Goal: Task Accomplishment & Management: Complete application form

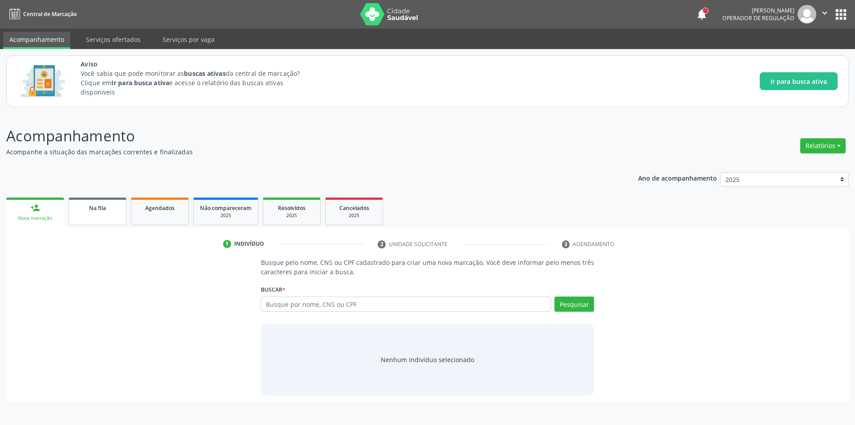
click at [96, 203] on div "Na fila" at bounding box center [97, 207] width 45 height 9
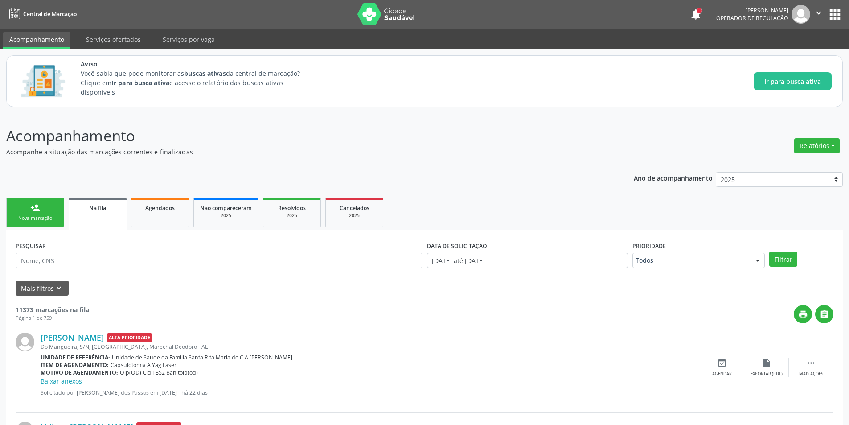
click at [102, 213] on link "Na fila" at bounding box center [98, 213] width 58 height 32
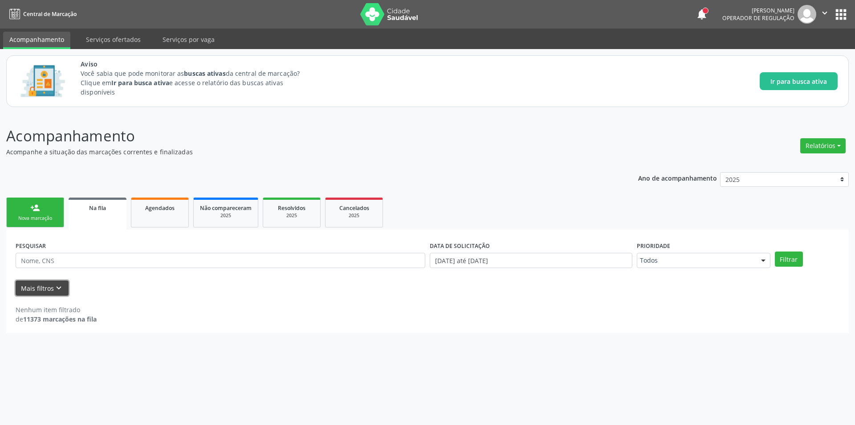
click at [54, 284] on icon "keyboard_arrow_down" at bounding box center [59, 288] width 10 height 10
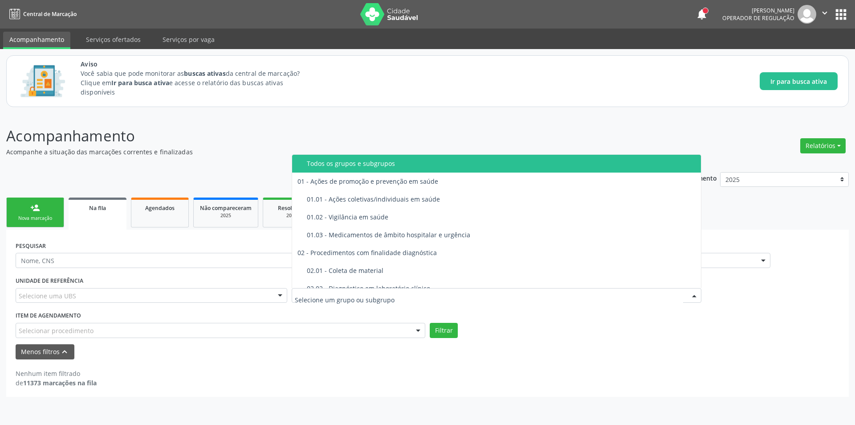
click at [414, 294] on div at bounding box center [497, 295] width 410 height 15
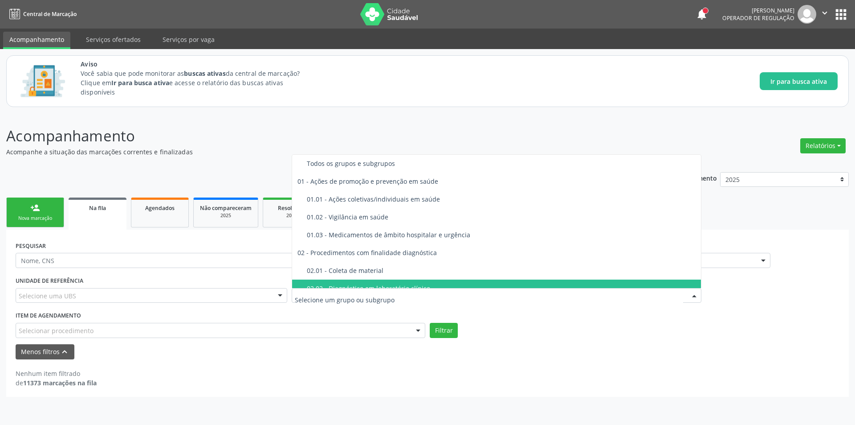
click at [334, 299] on input "text" at bounding box center [489, 300] width 388 height 18
type input "RA"
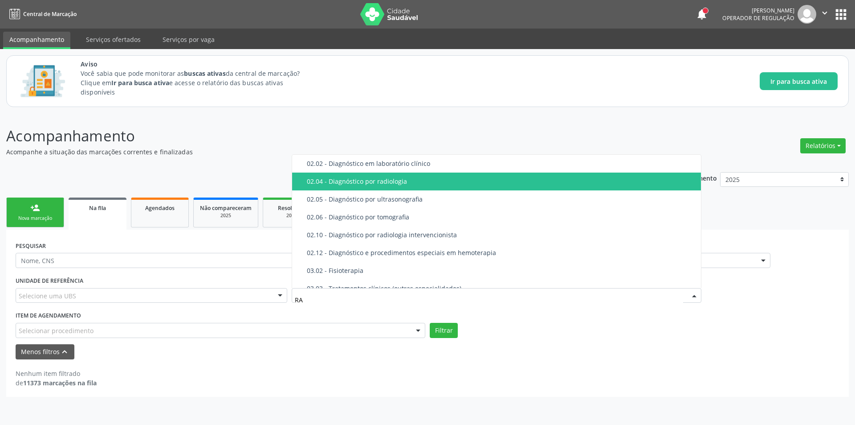
click at [405, 182] on div "02.04 - Diagnóstico por radiologia" at bounding box center [501, 181] width 389 height 7
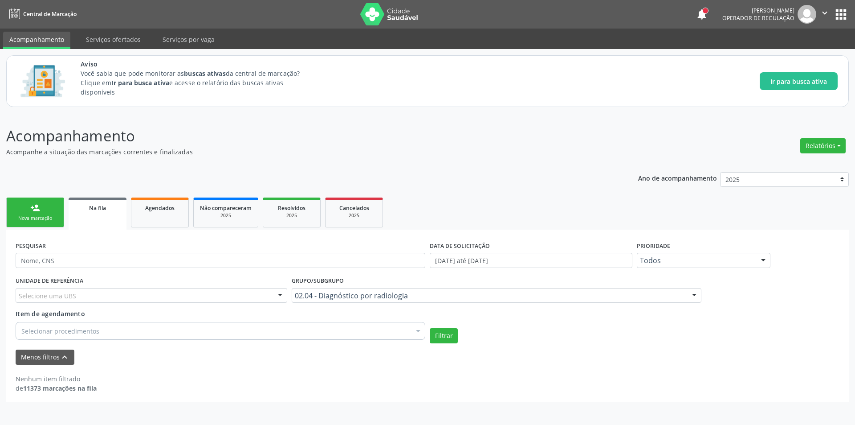
click at [165, 330] on div "Selecionar procedimentos" at bounding box center [221, 331] width 410 height 18
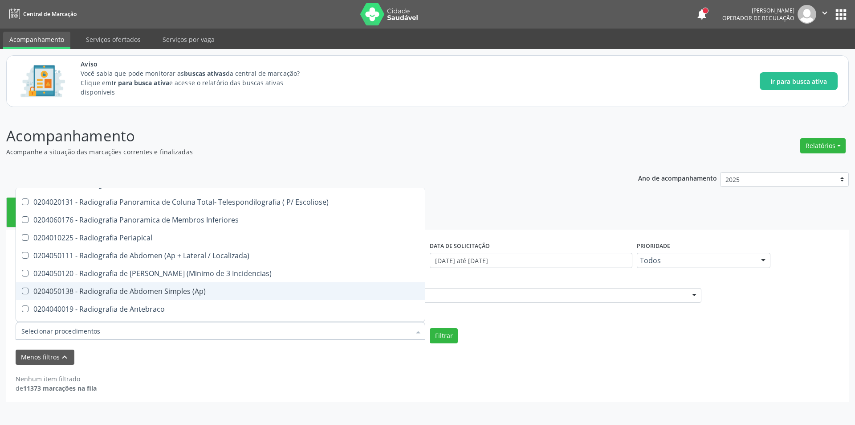
scroll to position [535, 0]
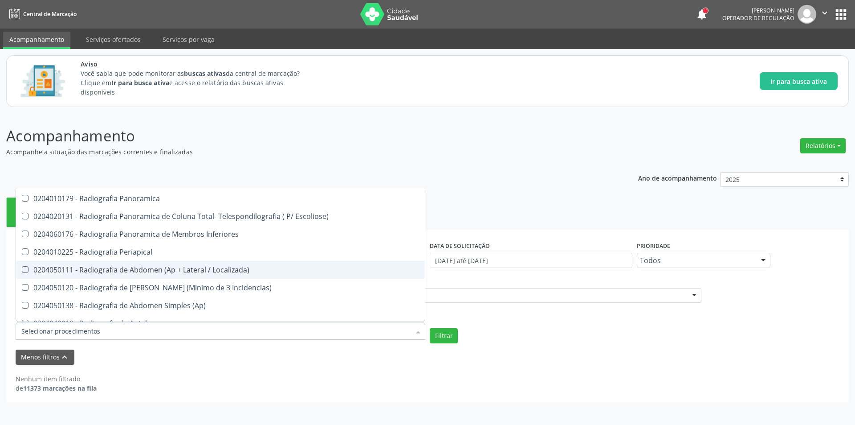
click at [211, 273] on div "0204050111 - Radiografia de Abdomen (Ap + Lateral / Localizada)" at bounding box center [220, 269] width 398 height 7
checkbox Localizada\) "true"
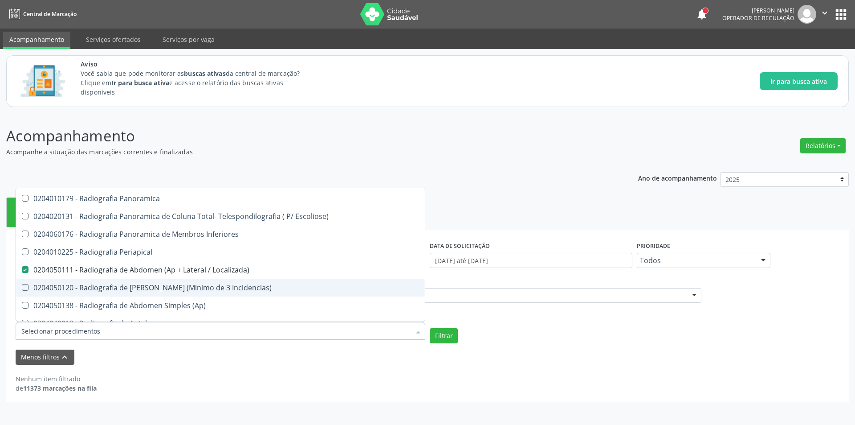
click at [215, 284] on div "0204050120 - Radiografia de [PERSON_NAME] (Minimo de 3 Incidencias)" at bounding box center [220, 287] width 398 height 7
checkbox Incidencias\) "true"
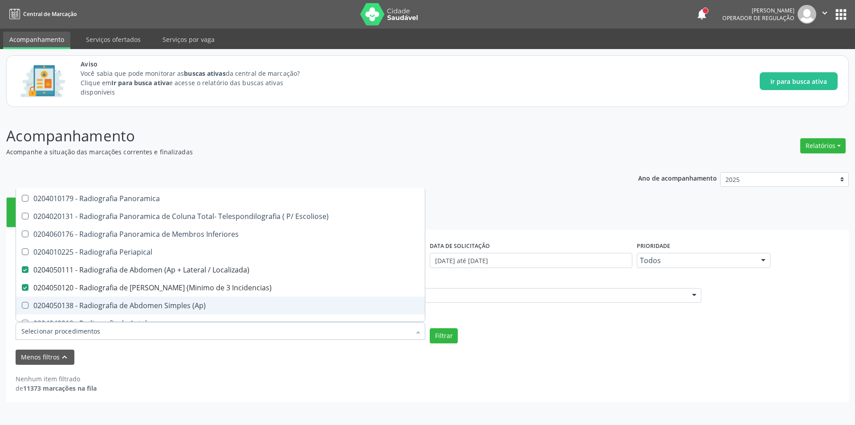
click at [205, 304] on div "0204050138 - Radiografia de Abdomen Simples (Ap)" at bounding box center [220, 305] width 398 height 7
checkbox \(Ap\) "true"
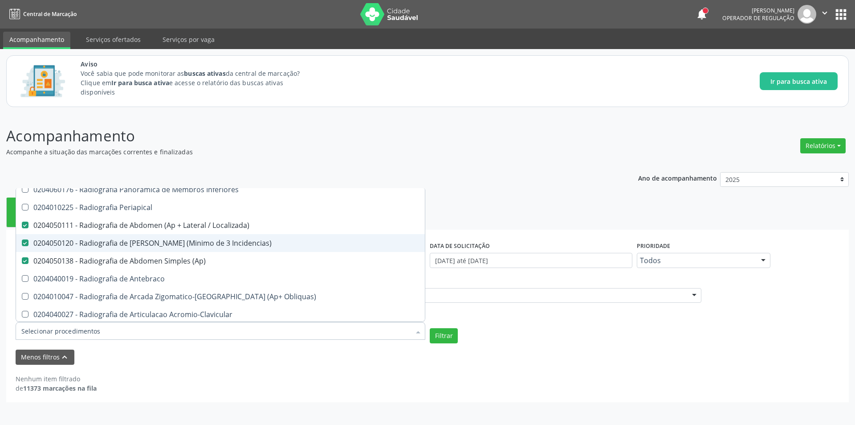
scroll to position [624, 0]
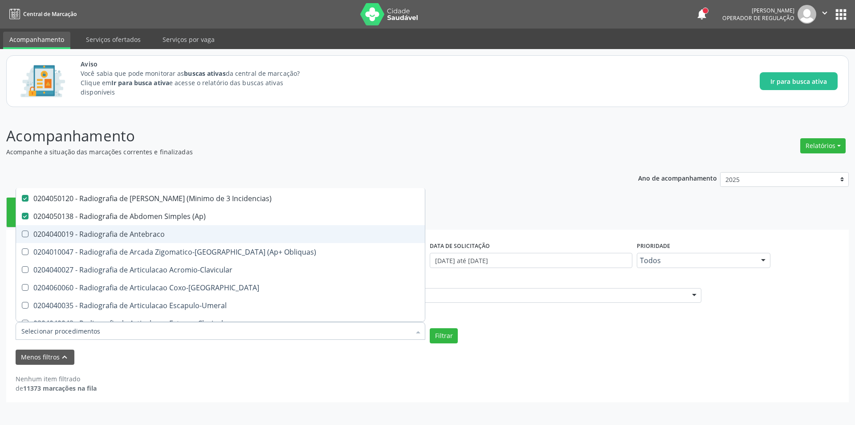
click at [183, 239] on span "0204040019 - Radiografia de Antebraco" at bounding box center [220, 234] width 409 height 18
checkbox Antebraco "true"
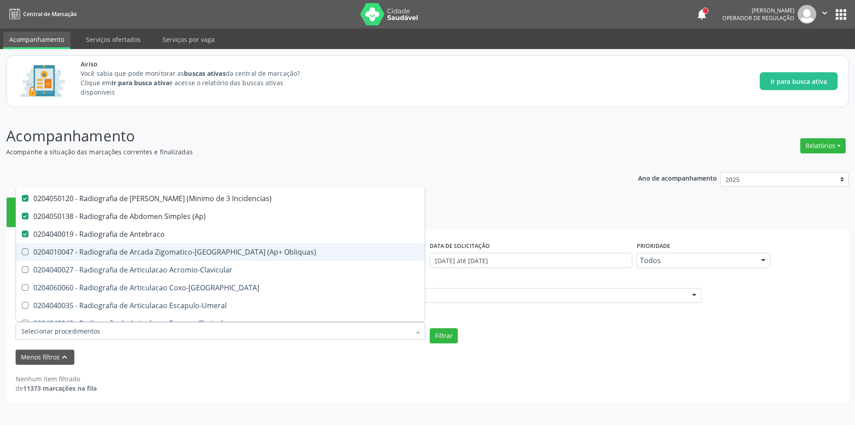
drag, startPoint x: 188, startPoint y: 254, endPoint x: 200, endPoint y: 270, distance: 19.8
click at [189, 255] on div "0204010047 - Radiografia de Arcada Zigomatico-[GEOGRAPHIC_DATA] (Ap+ Obliquas)" at bounding box center [220, 251] width 398 height 7
checkbox Obliquas\) "true"
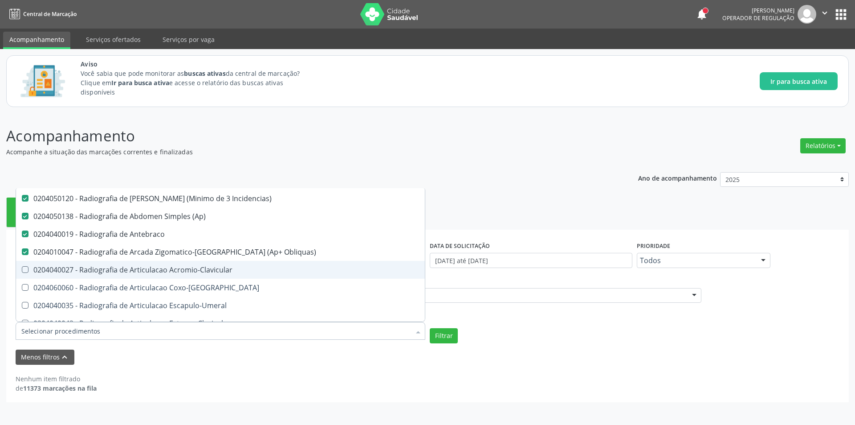
click at [200, 270] on div "0204040027 - Radiografia de Articulacao Acromio-Clavicular" at bounding box center [220, 269] width 398 height 7
checkbox Acromio-Clavicular "true"
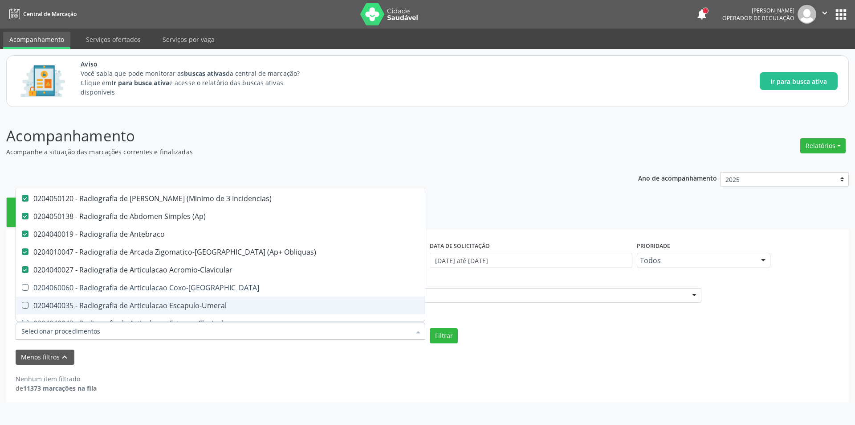
click at [204, 297] on span "0204040035 - Radiografia de Articulacao Escapulo-Umeral" at bounding box center [220, 305] width 409 height 18
checkbox Escapulo-Umeral "true"
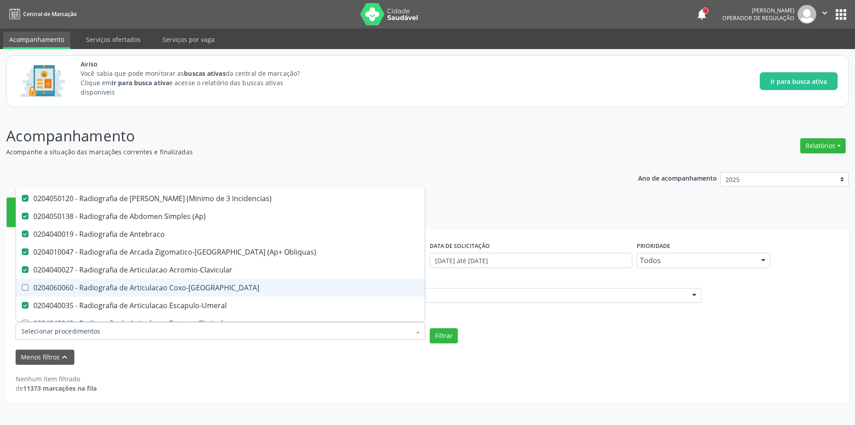
click at [201, 286] on div "0204060060 - Radiografia de Articulacao Coxo-[GEOGRAPHIC_DATA]" at bounding box center [220, 287] width 398 height 7
checkbox Coxo-Femoral "true"
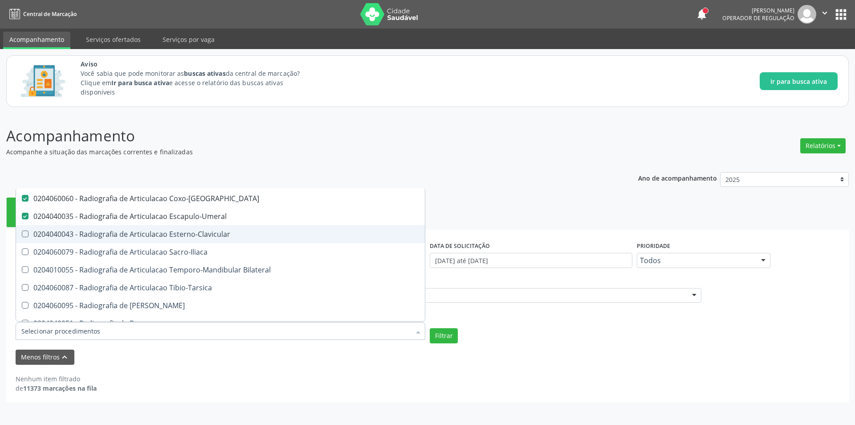
click at [212, 239] on span "0204040043 - Radiografia de Articulacao Esterno-Clavicular" at bounding box center [220, 234] width 409 height 18
checkbox Esterno-Clavicular "true"
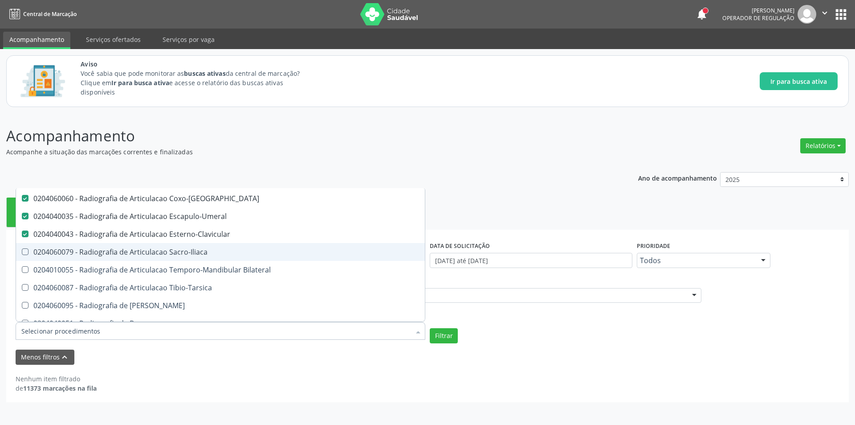
click at [208, 256] on span "0204060079 - Radiografia de Articulacao Sacro-Iliaca" at bounding box center [220, 252] width 409 height 18
checkbox Sacro-Iliaca "true"
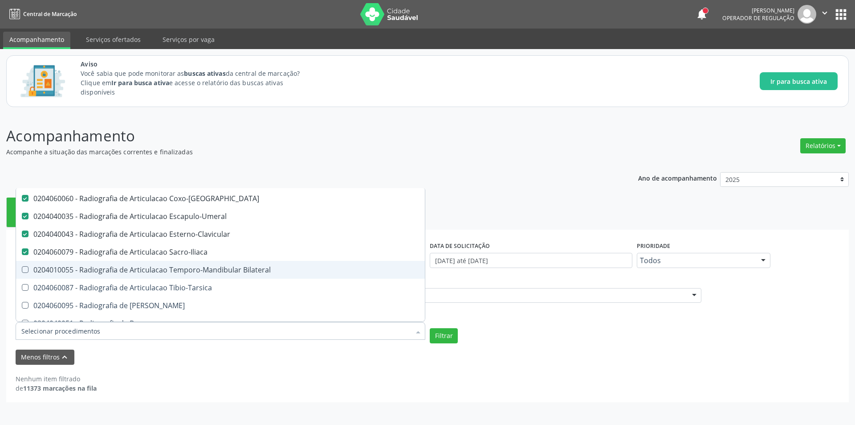
click at [220, 268] on div "0204010055 - Radiografia de Articulacao Temporo-Mandibular Bilateral" at bounding box center [220, 269] width 398 height 7
checkbox Bilateral "true"
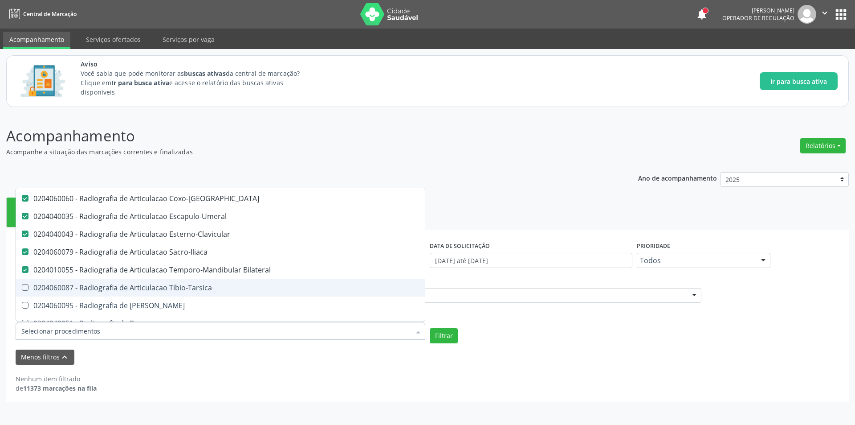
drag, startPoint x: 182, startPoint y: 289, endPoint x: 173, endPoint y: 299, distance: 13.9
click at [181, 289] on div "0204060087 - Radiografia de Articulacao Tibio-Tarsica" at bounding box center [220, 287] width 398 height 7
checkbox Tibio-Tarsica "true"
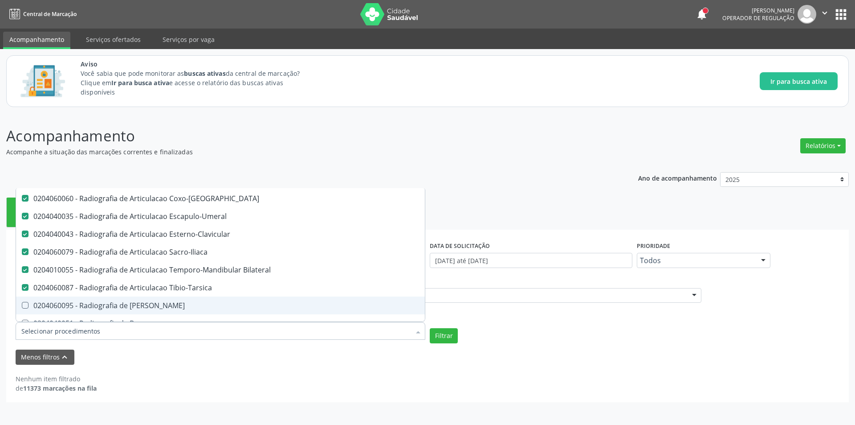
click at [173, 299] on span "0204060095 - Radiografia de [PERSON_NAME]" at bounding box center [220, 305] width 409 height 18
checkbox Bacia "true"
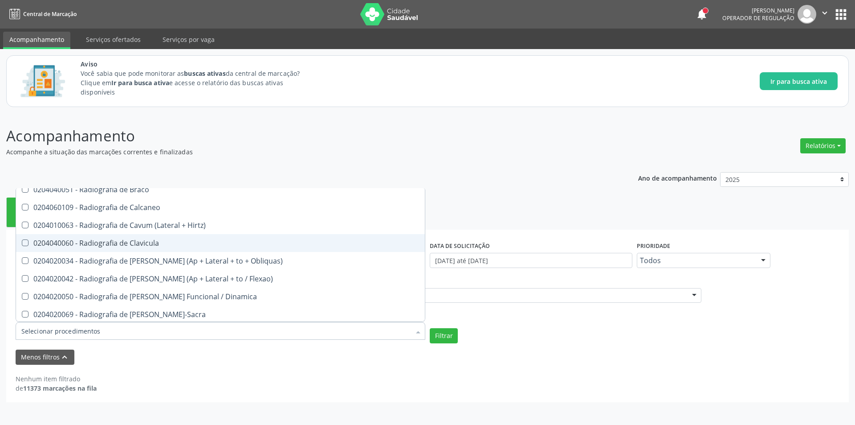
scroll to position [802, 0]
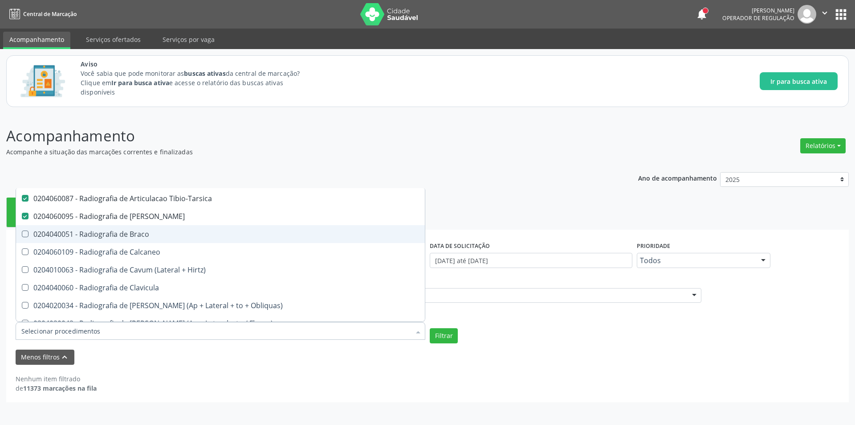
click at [194, 235] on div "0204040051 - Radiografia de Braco" at bounding box center [220, 233] width 398 height 7
checkbox Braco "true"
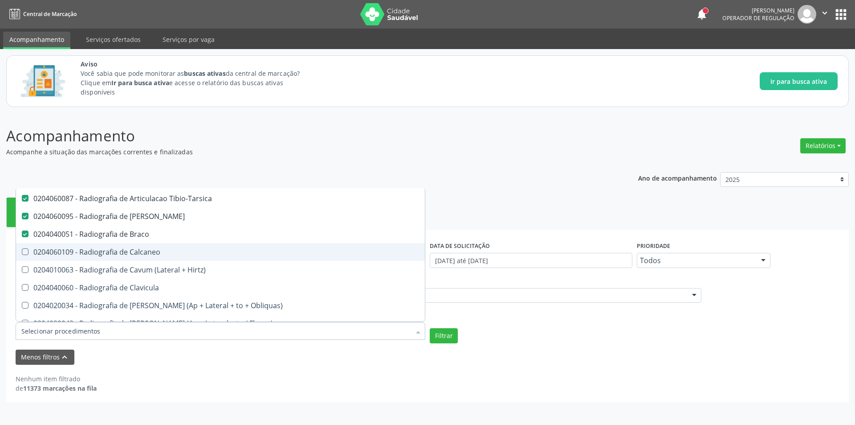
click at [196, 248] on div "0204060109 - Radiografia de Calcaneo" at bounding box center [220, 251] width 398 height 7
checkbox Calcaneo "true"
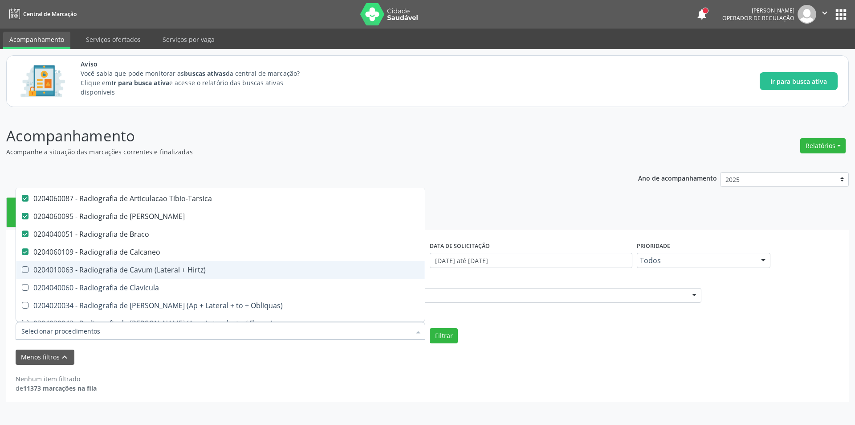
drag, startPoint x: 208, startPoint y: 274, endPoint x: 204, endPoint y: 282, distance: 8.8
click at [207, 274] on span "0204010063 - Radiografia de Cavum (Lateral + Hirtz)" at bounding box center [220, 270] width 409 height 18
checkbox Hirtz\) "true"
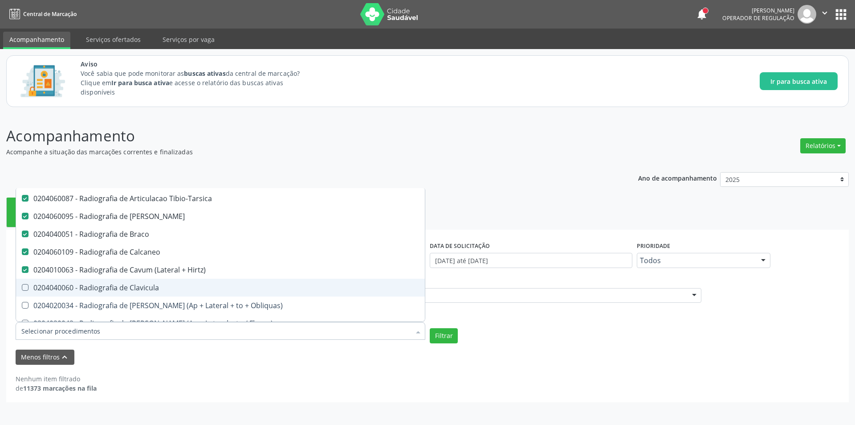
drag, startPoint x: 199, startPoint y: 290, endPoint x: 218, endPoint y: 302, distance: 22.8
click at [198, 291] on span "0204040060 - Radiografia de Clavicula" at bounding box center [220, 287] width 409 height 18
checkbox Clavicula "true"
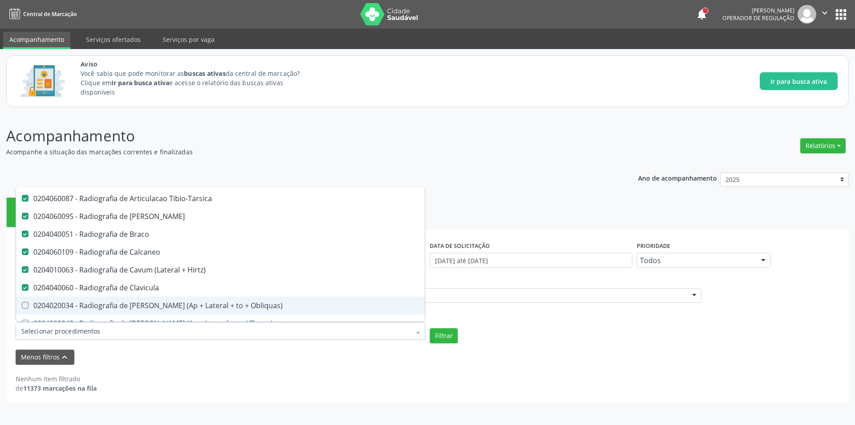
click at [218, 302] on div "0204020034 - Radiografia de [PERSON_NAME] (Ap + Lateral + to + Obliquas)" at bounding box center [220, 305] width 398 height 7
checkbox Obliquas\) "true"
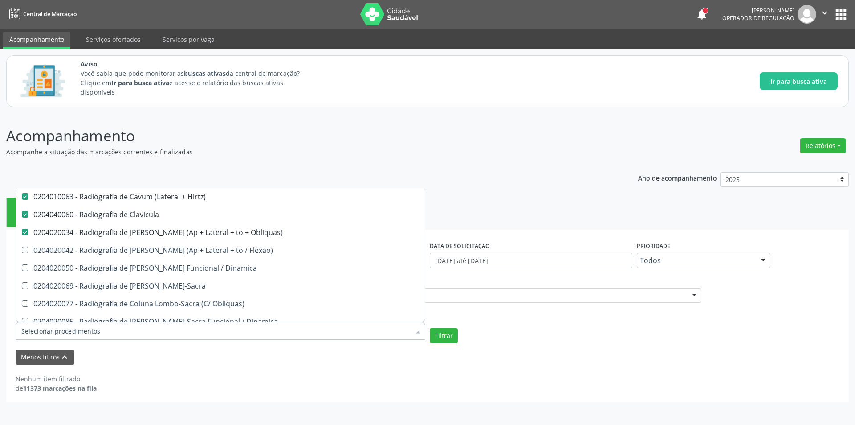
scroll to position [891, 0]
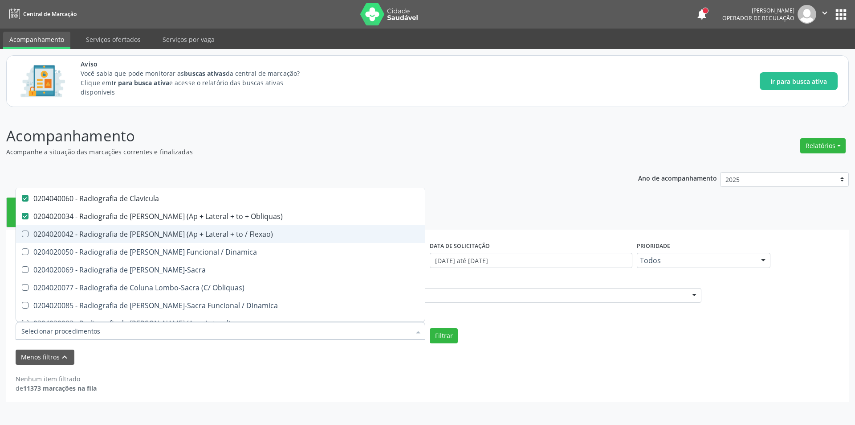
click at [262, 240] on span "0204020042 - Radiografia de [PERSON_NAME] (Ap + Lateral + to / Flexao)" at bounding box center [220, 234] width 409 height 18
checkbox Flexao\) "true"
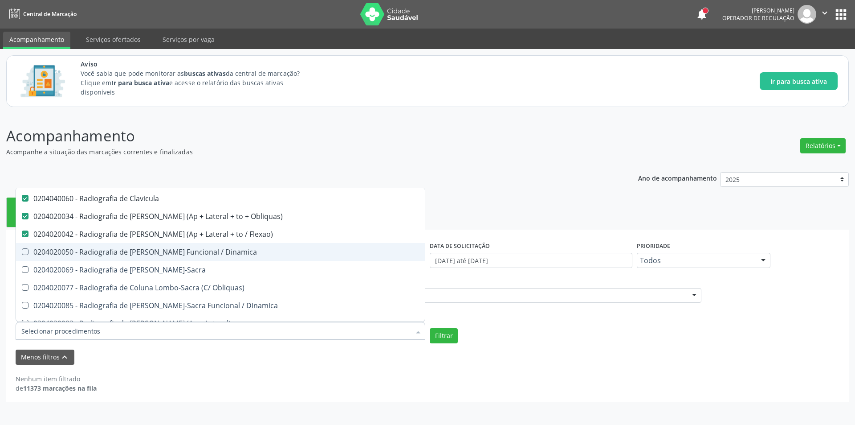
click at [248, 258] on span "0204020050 - Radiografia de [PERSON_NAME] Funcional / Dinamica" at bounding box center [220, 252] width 409 height 18
checkbox Dinamica "true"
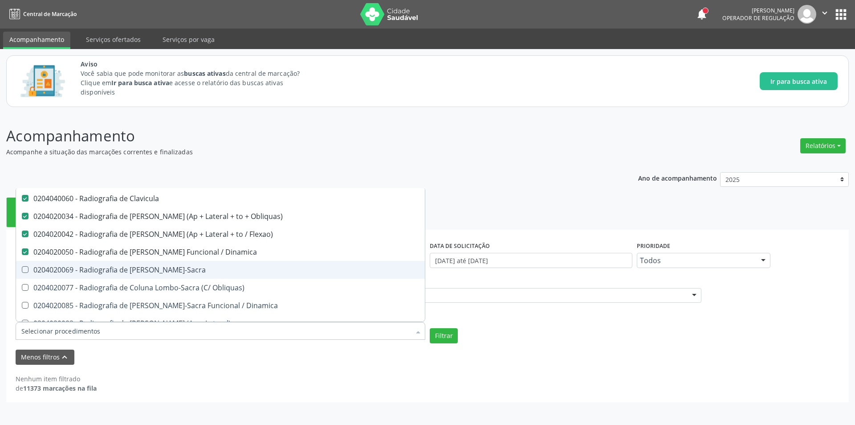
click at [236, 269] on div "0204020069 - Radiografia de [PERSON_NAME]-Sacra" at bounding box center [220, 269] width 398 height 7
checkbox Lombo-Sacra "true"
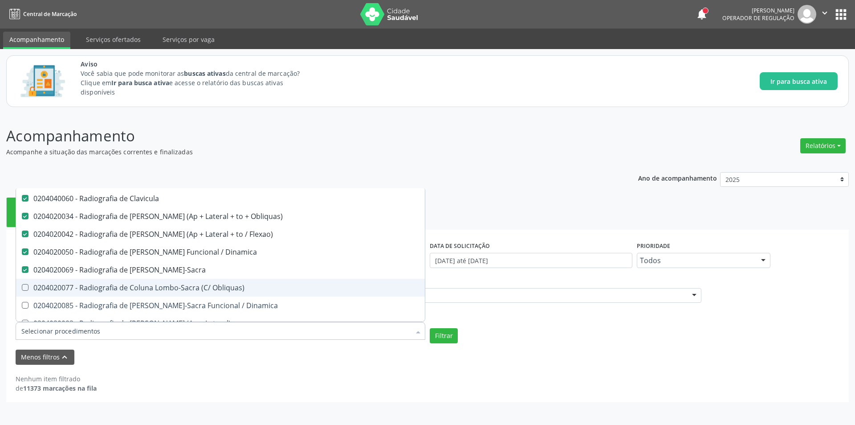
click at [246, 285] on div "0204020077 - Radiografia de Coluna Lombo-Sacra (C/ Obliquas)" at bounding box center [220, 287] width 398 height 7
checkbox Obliquas\) "true"
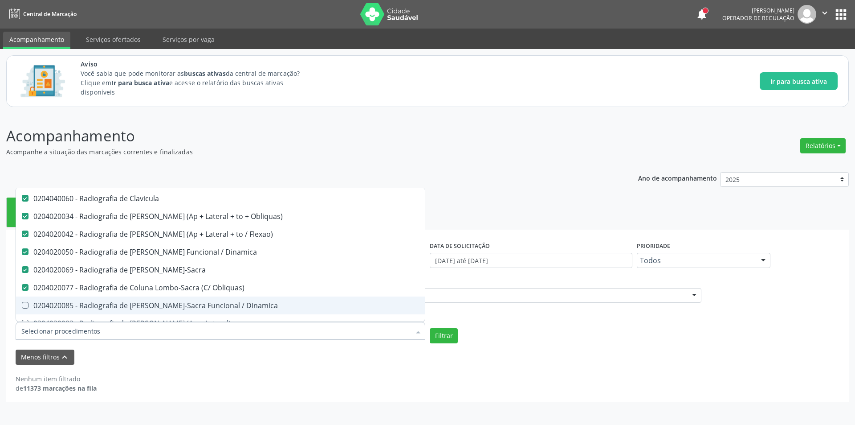
click at [251, 299] on span "0204020085 - Radiografia de [PERSON_NAME]-Sacra Funcional / Dinamica" at bounding box center [220, 305] width 409 height 18
checkbox Dinamica "true"
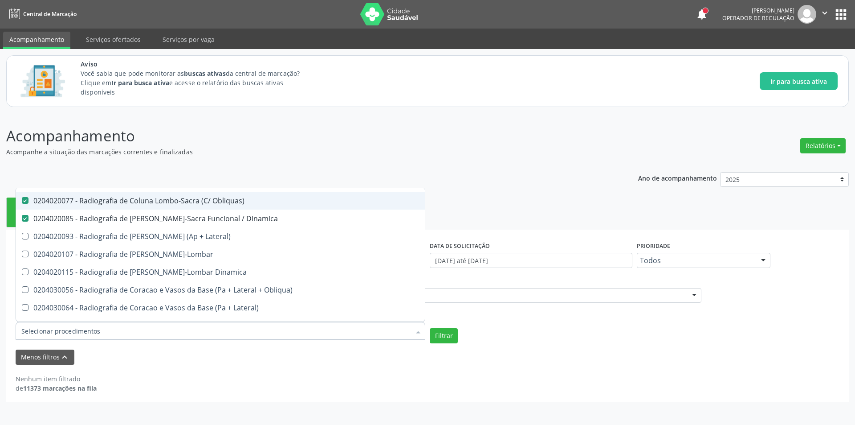
scroll to position [980, 0]
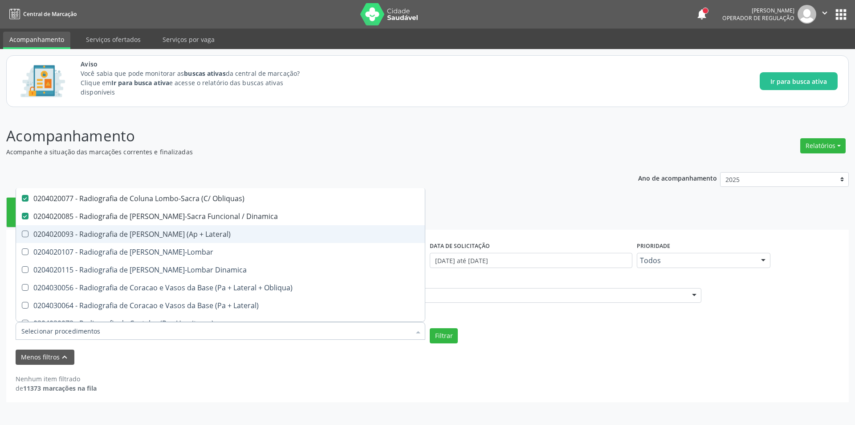
click at [219, 237] on div "0204020093 - Radiografia de [PERSON_NAME] (Ap + Lateral)" at bounding box center [220, 233] width 398 height 7
checkbox Lateral\) "true"
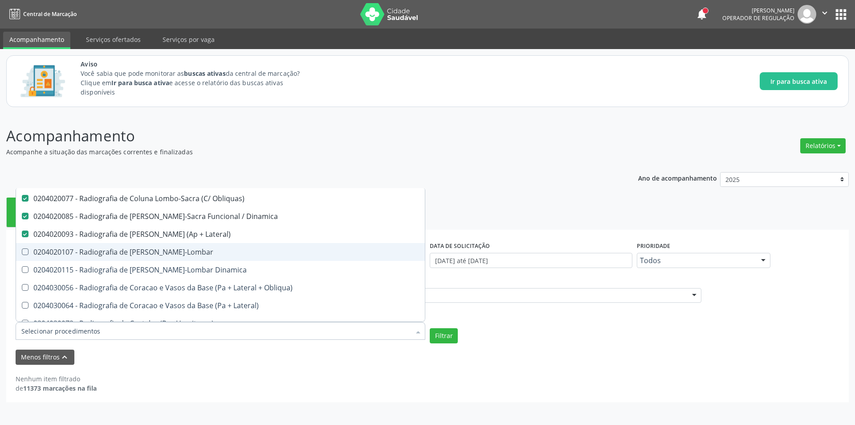
click at [218, 253] on div "0204020107 - Radiografia de [PERSON_NAME]-Lombar" at bounding box center [220, 251] width 398 height 7
checkbox Toraco-Lombar "true"
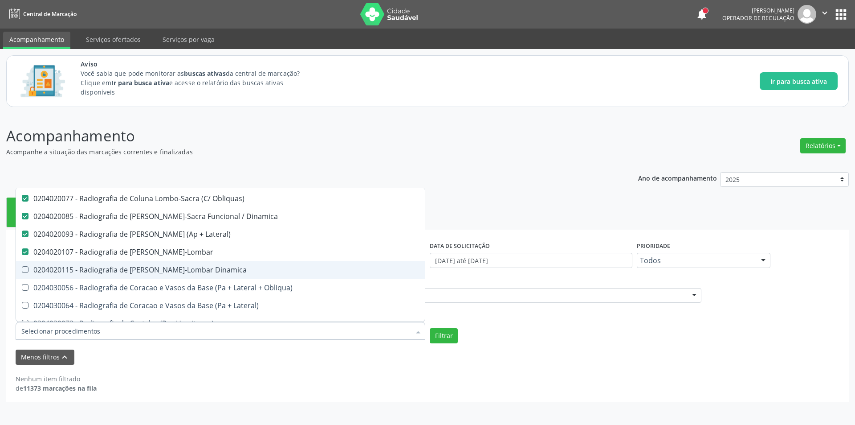
click at [226, 268] on div "0204020115 - Radiografia de [PERSON_NAME]-Lombar Dinamica" at bounding box center [220, 269] width 398 height 7
checkbox Dinamica "true"
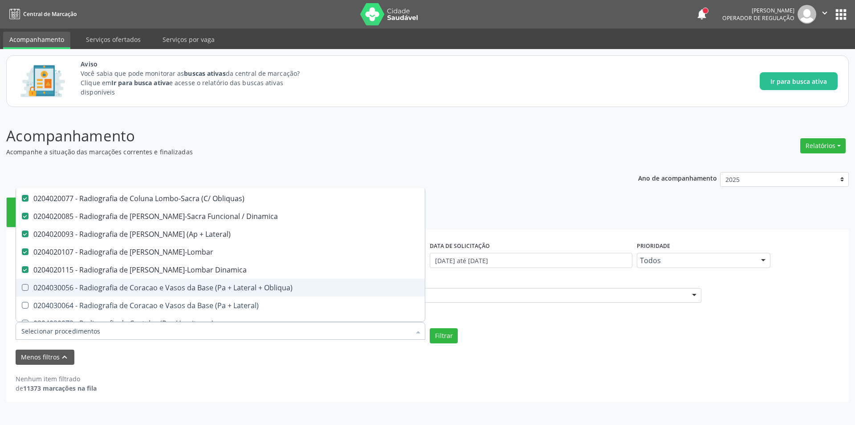
click at [241, 282] on span "0204030056 - Radiografia de Coracao e Vasos da Base (Pa + Lateral + Obliqua)" at bounding box center [220, 287] width 409 height 18
checkbox Obliqua\) "true"
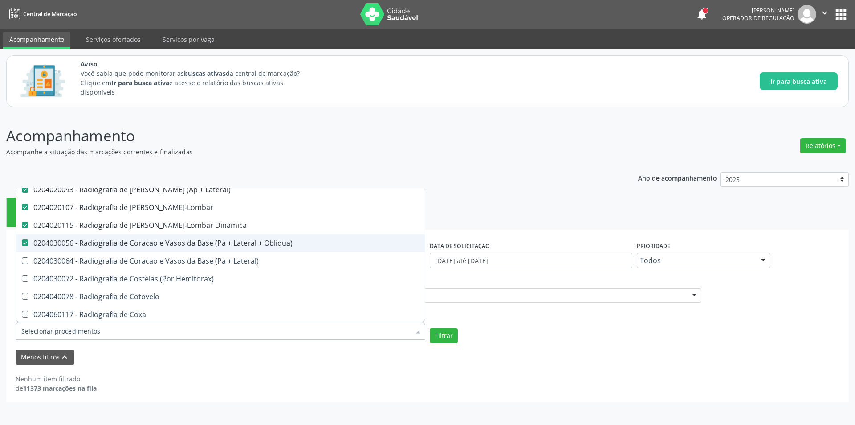
scroll to position [1069, 0]
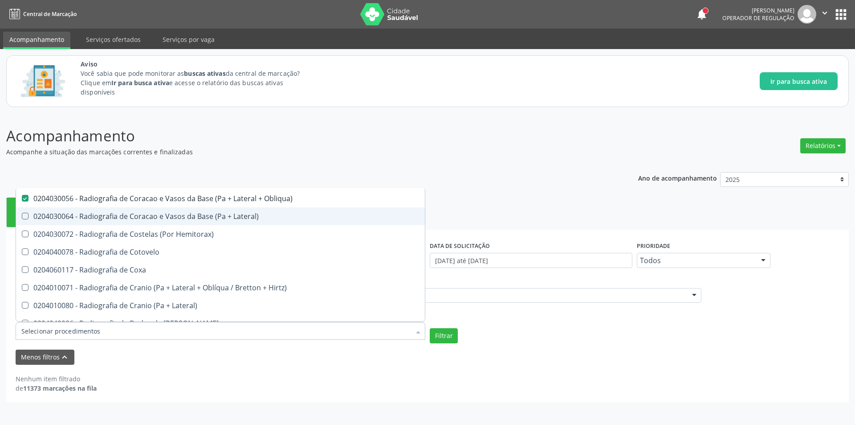
click at [236, 220] on div "0204030064 - Radiografia de Coracao e Vasos da Base (Pa + Lateral)" at bounding box center [220, 216] width 398 height 7
checkbox Lateral\) "true"
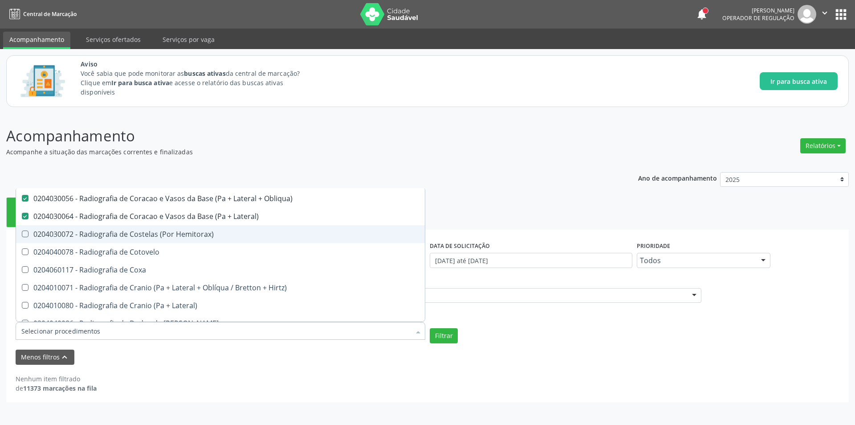
click at [234, 235] on div "0204030072 - Radiografia de Costelas (Por Hemitorax)" at bounding box center [220, 233] width 398 height 7
checkbox Hemitorax\) "true"
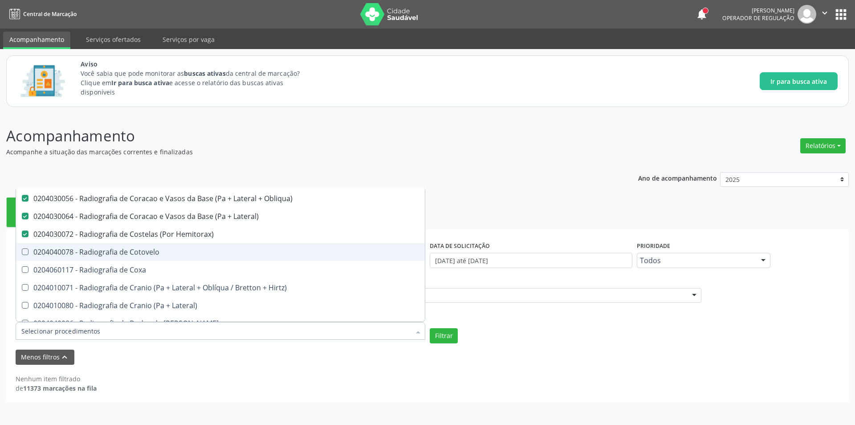
click at [224, 250] on div "0204040078 - Radiografia de Cotovelo" at bounding box center [220, 251] width 398 height 7
checkbox Cotovelo "true"
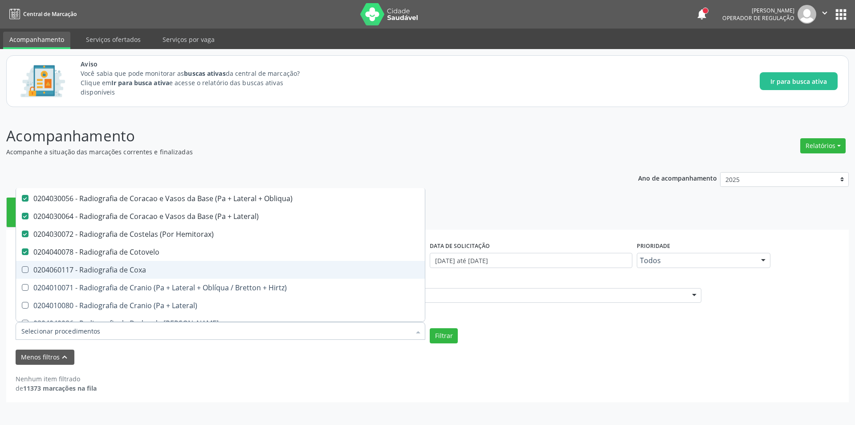
click at [223, 265] on span "0204060117 - Radiografia de Coxa" at bounding box center [220, 270] width 409 height 18
checkbox Coxa "true"
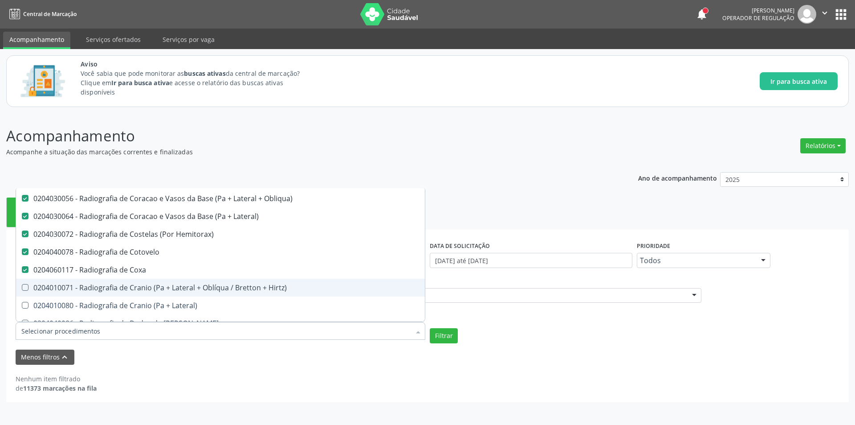
click at [226, 290] on div "0204010071 - Radiografia de Cranio (Pa + Lateral + Oblíqua / Bretton + Hirtz)" at bounding box center [220, 287] width 398 height 7
checkbox Hirtz\) "true"
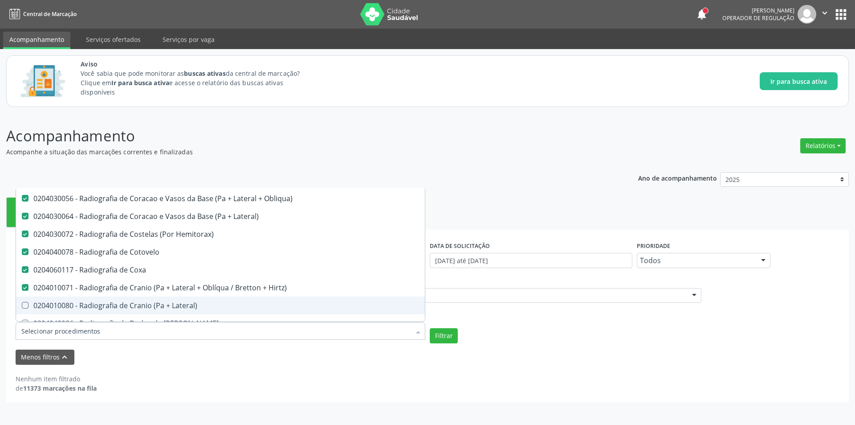
click at [226, 306] on div "0204010080 - Radiografia de Cranio (Pa + Lateral)" at bounding box center [220, 305] width 398 height 7
checkbox Lateral\) "true"
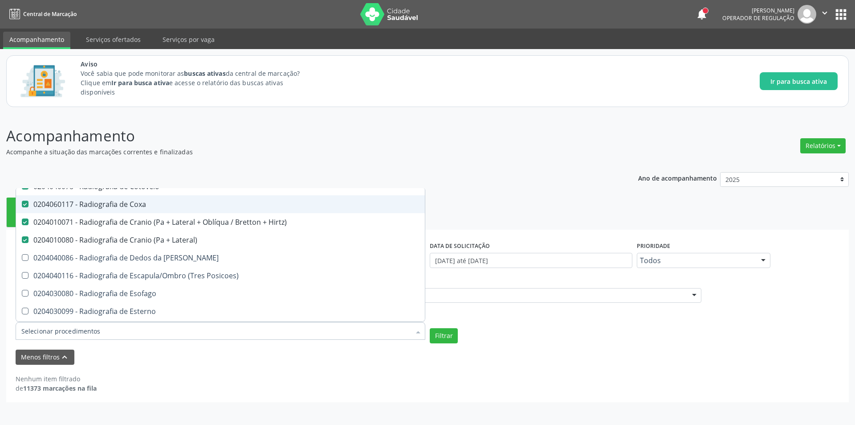
scroll to position [1158, 0]
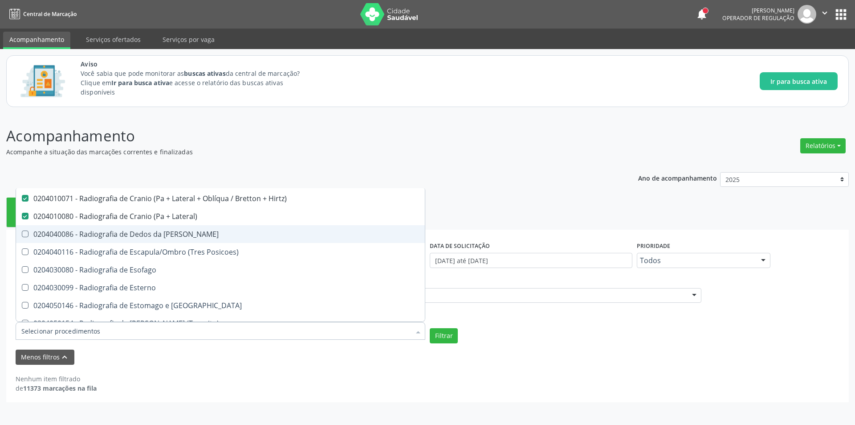
click at [226, 231] on div "0204040086 - Radiografia de Dedos da [PERSON_NAME]" at bounding box center [220, 233] width 398 height 7
checkbox Mao "true"
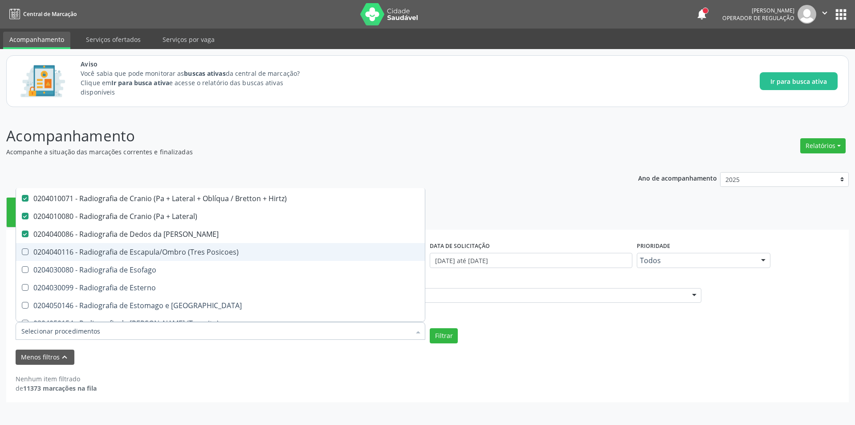
drag, startPoint x: 228, startPoint y: 252, endPoint x: 226, endPoint y: 259, distance: 7.3
click at [228, 252] on div "0204040116 - Radiografia de Escapula/Ombro (Tres Posicoes)" at bounding box center [220, 251] width 398 height 7
checkbox Posicoes\) "true"
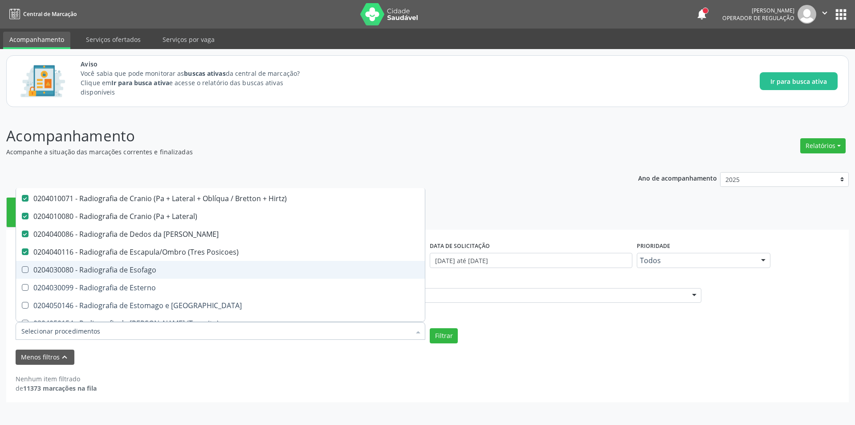
click at [222, 267] on div "0204030080 - Radiografia de Esofago" at bounding box center [220, 269] width 398 height 7
checkbox Esofago "true"
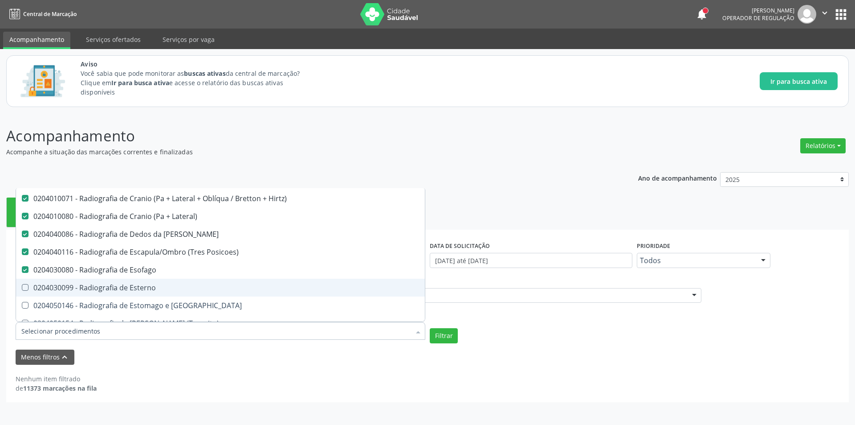
click at [219, 282] on span "0204030099 - Radiografia de Esterno" at bounding box center [220, 287] width 409 height 18
checkbox Esterno "true"
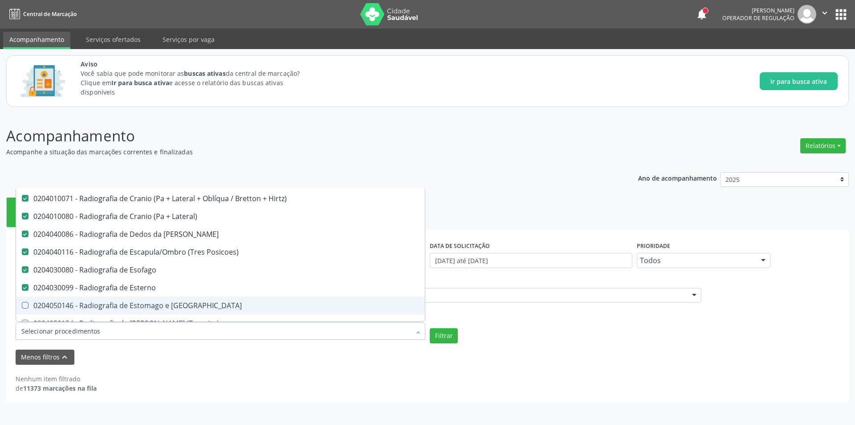
click at [222, 301] on span "0204050146 - Radiografia de Estomago e [GEOGRAPHIC_DATA]" at bounding box center [220, 305] width 409 height 18
checkbox Duodeno "true"
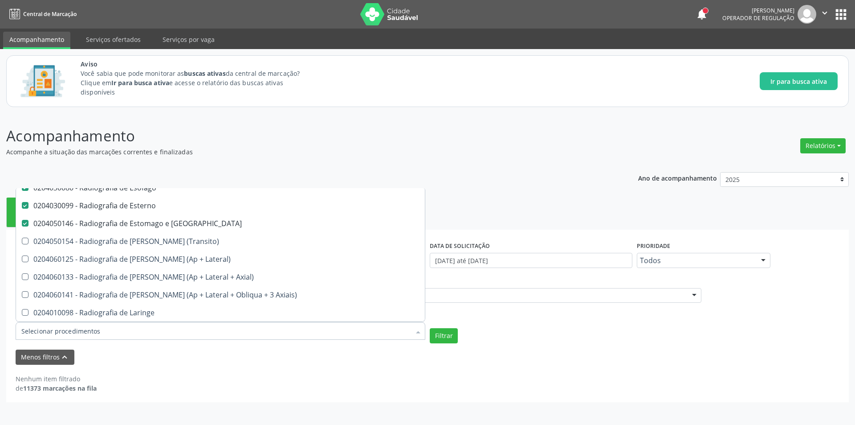
scroll to position [1247, 0]
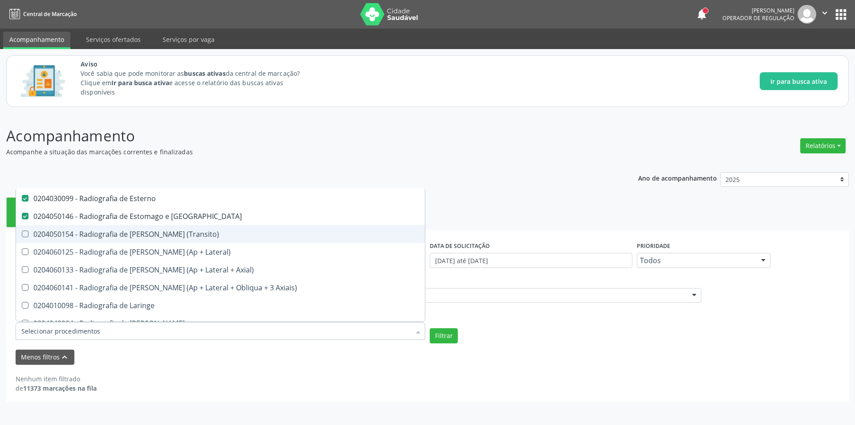
drag, startPoint x: 223, startPoint y: 236, endPoint x: 221, endPoint y: 246, distance: 10.0
click at [222, 237] on div "0204050154 - Radiografia de [PERSON_NAME] (Transito)" at bounding box center [220, 233] width 398 height 7
checkbox \(Transito\) "true"
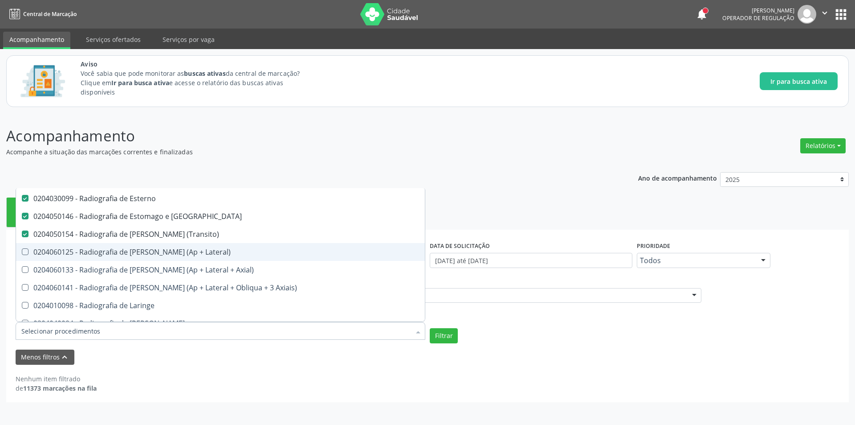
drag, startPoint x: 220, startPoint y: 249, endPoint x: 236, endPoint y: 262, distance: 20.6
click at [220, 250] on div "0204060125 - Radiografia de [PERSON_NAME] (Ap + Lateral)" at bounding box center [220, 251] width 398 height 7
checkbox Lateral\) "true"
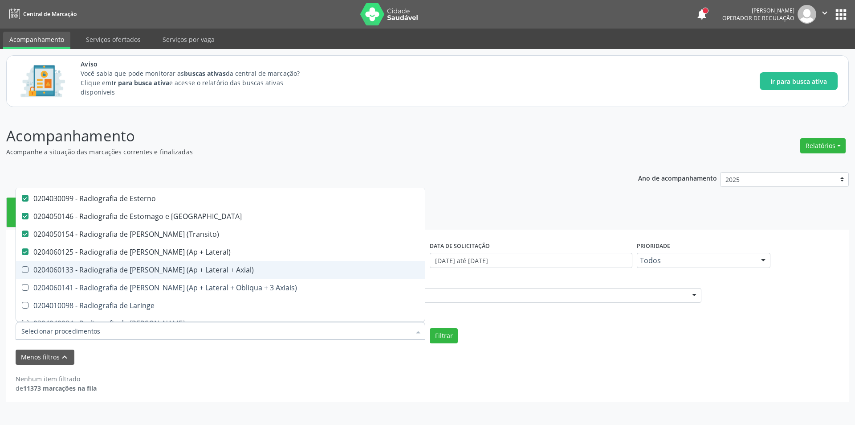
drag, startPoint x: 240, startPoint y: 266, endPoint x: 247, endPoint y: 276, distance: 12.4
click at [240, 267] on div "0204060133 - Radiografia de [PERSON_NAME] (Ap + Lateral + Axial)" at bounding box center [220, 269] width 398 height 7
checkbox Axial\) "true"
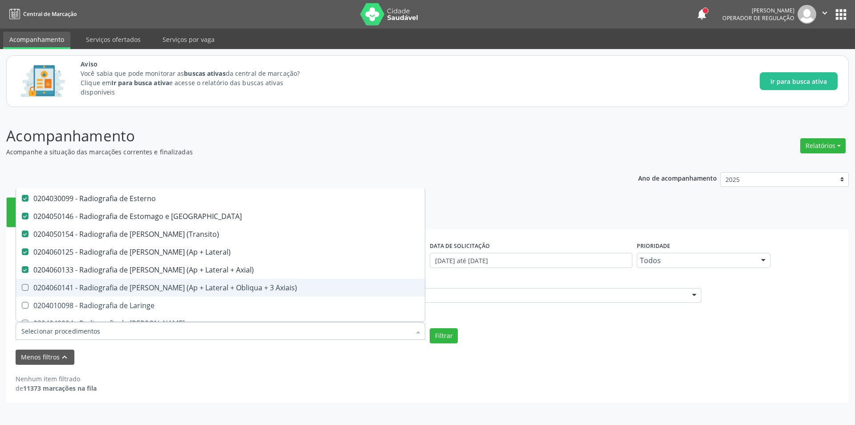
drag, startPoint x: 251, startPoint y: 287, endPoint x: 250, endPoint y: 301, distance: 13.4
click at [251, 288] on div "0204060141 - Radiografia de [PERSON_NAME] (Ap + Lateral + Obliqua + 3 Axiais)" at bounding box center [220, 287] width 398 height 7
checkbox Axiais\) "true"
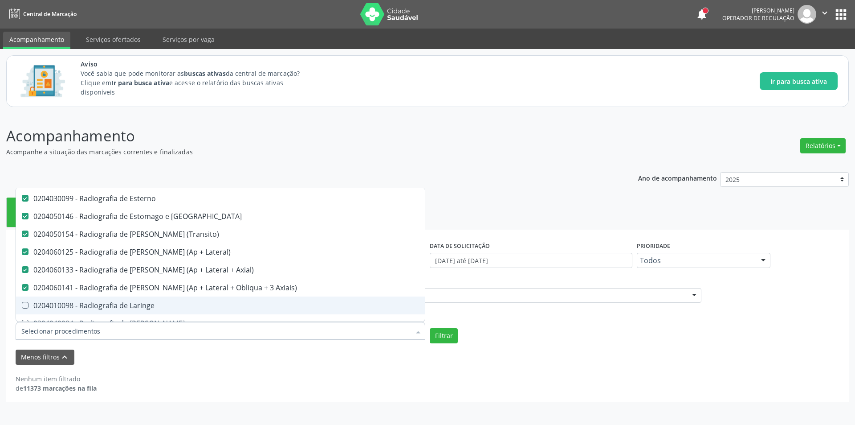
click at [249, 302] on div "0204010098 - Radiografia de Laringe" at bounding box center [220, 305] width 398 height 7
checkbox Laringe "true"
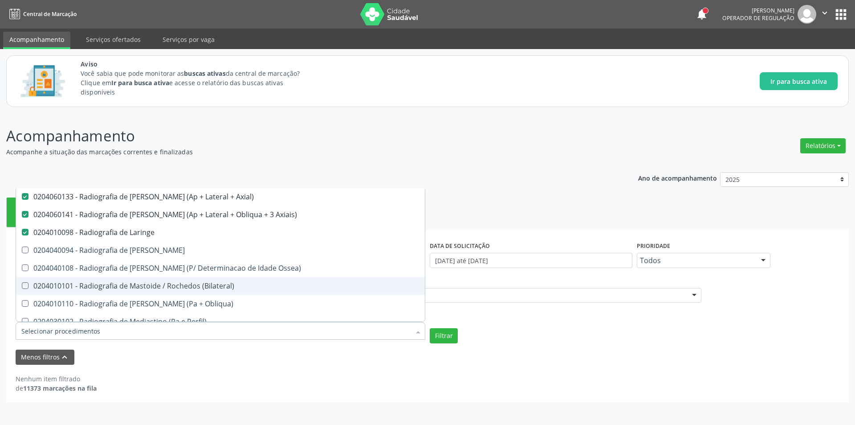
scroll to position [1337, 0]
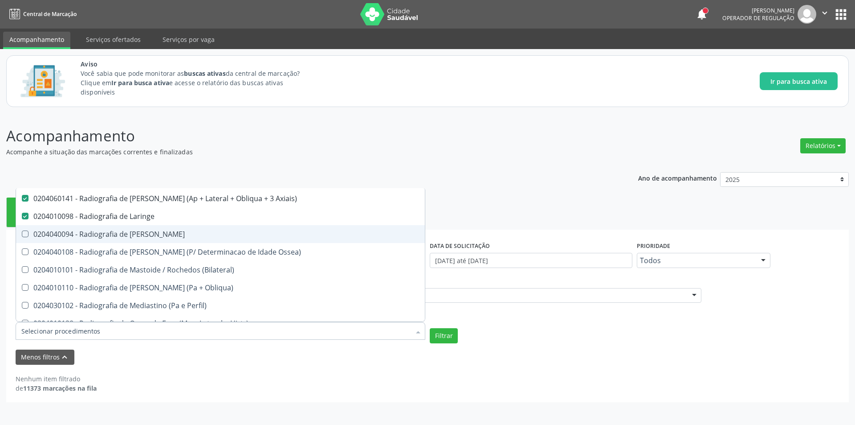
click at [213, 235] on div "0204040094 - Radiografia de [PERSON_NAME]" at bounding box center [220, 233] width 398 height 7
checkbox Mao "true"
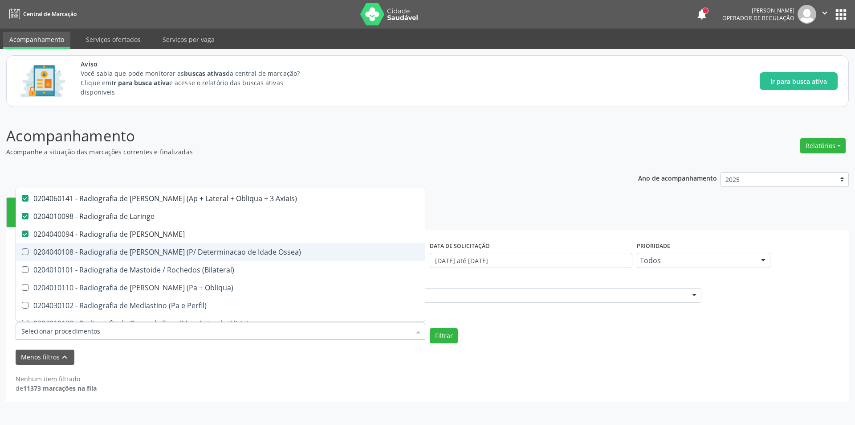
click at [217, 250] on div "0204040108 - Radiografia de [PERSON_NAME] (P/ Determinacao de Idade Ossea)" at bounding box center [220, 251] width 398 height 7
checkbox Ossea\) "true"
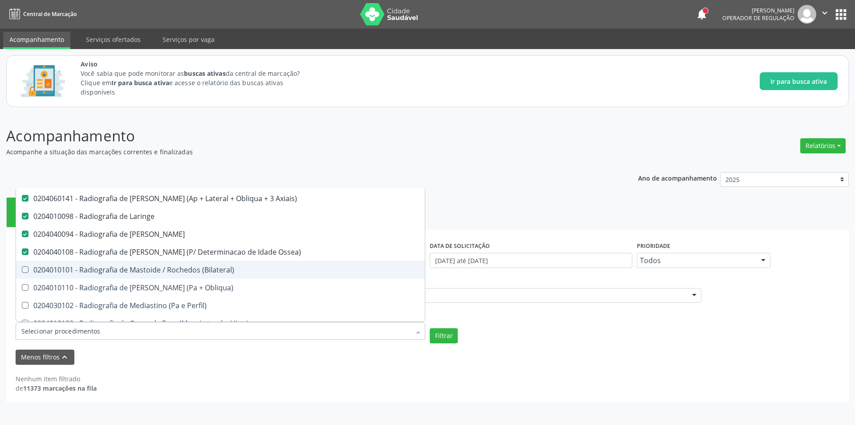
drag, startPoint x: 223, startPoint y: 271, endPoint x: 224, endPoint y: 288, distance: 17.0
click at [223, 273] on div "0204010101 - Radiografia de Mastoide / Rochedos (Bilateral)" at bounding box center [220, 269] width 398 height 7
checkbox \(Bilateral\) "true"
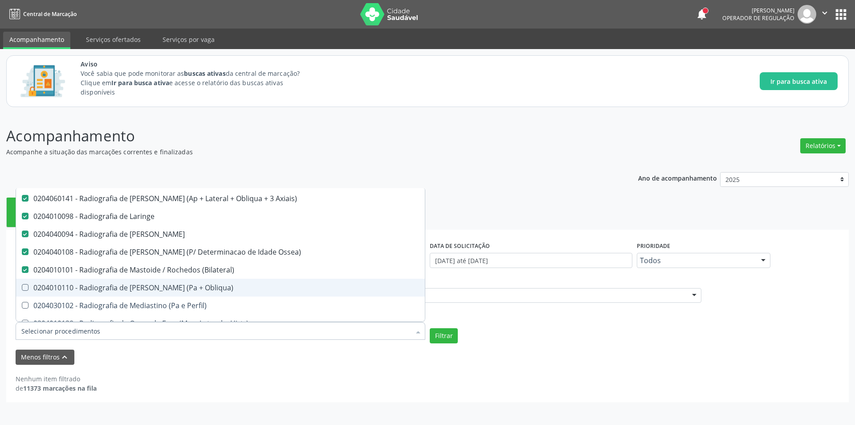
click at [222, 289] on div "0204010110 - Radiografia de [PERSON_NAME] (Pa + Obliqua)" at bounding box center [220, 287] width 398 height 7
checkbox Obliqua\) "true"
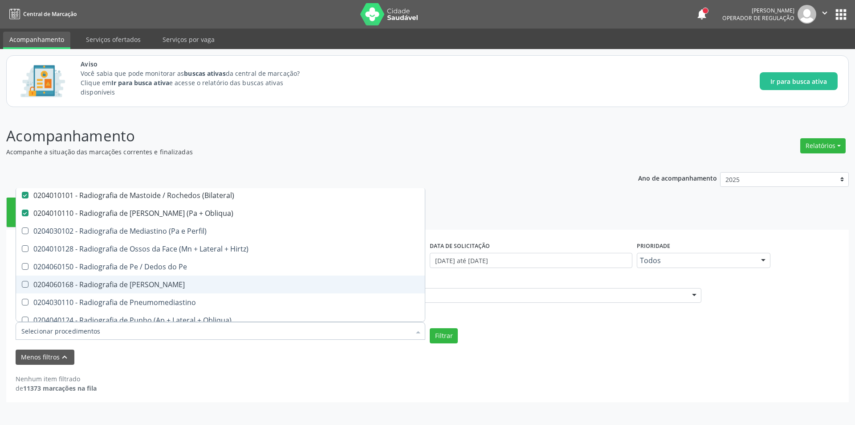
scroll to position [1426, 0]
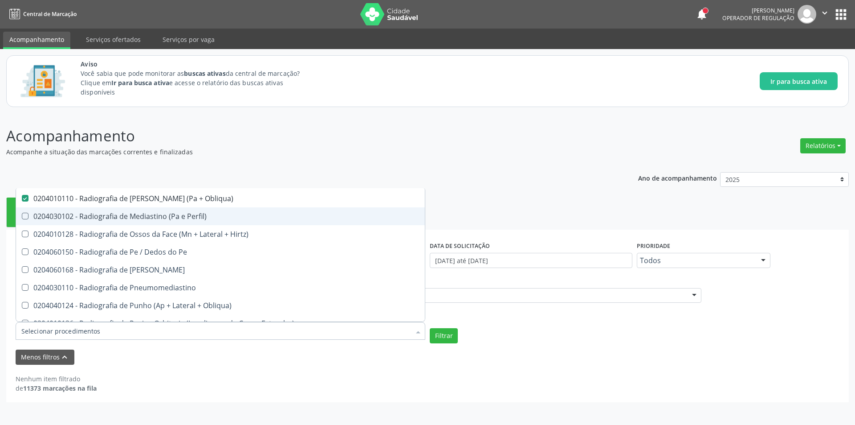
click at [209, 217] on div "0204030102 - Radiografia de Mediastino (Pa e Perfil)" at bounding box center [220, 216] width 398 height 7
checkbox Perfil\) "true"
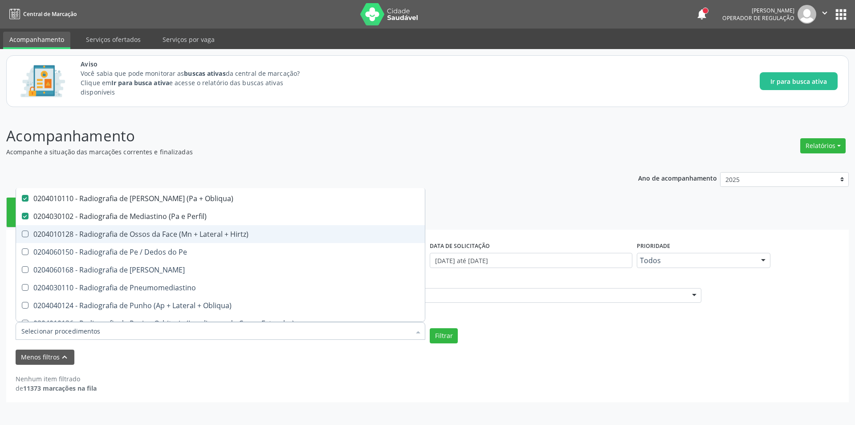
click at [210, 235] on div "0204010128 - Radiografia de Ossos da Face (Mn + Lateral + Hirtz)" at bounding box center [220, 233] width 398 height 7
checkbox Hirtz\) "true"
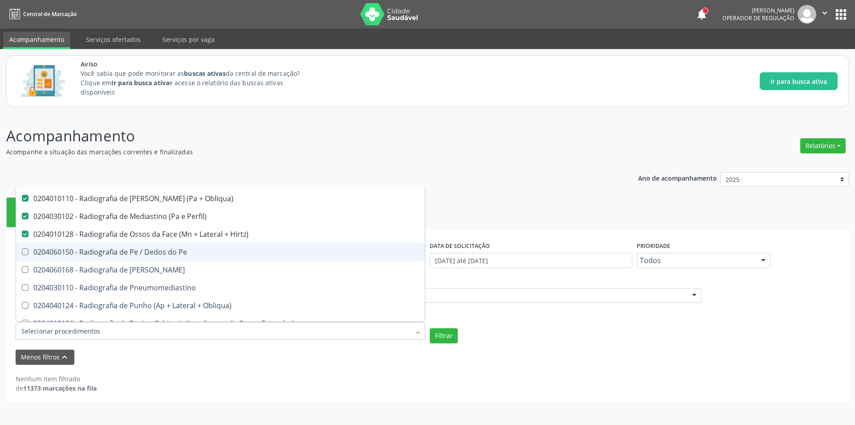
click at [207, 248] on span "0204060150 - Radiografia de Pe / Dedos do Pe" at bounding box center [220, 252] width 409 height 18
checkbox Pe "true"
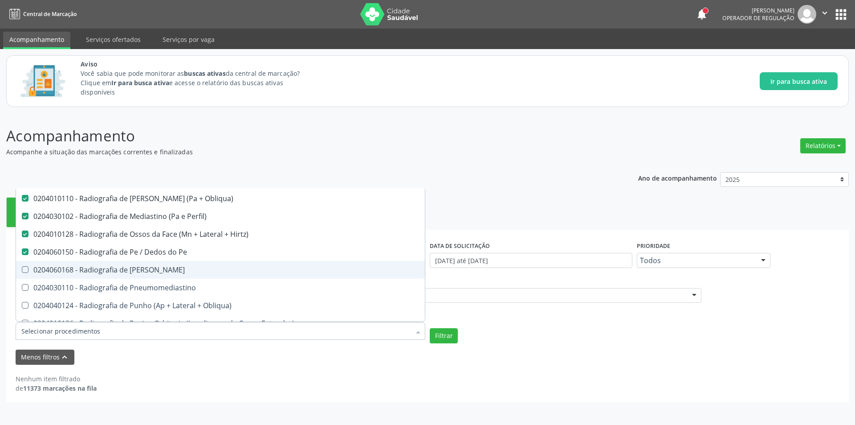
click at [205, 270] on div "0204060168 - Radiografia de [PERSON_NAME]" at bounding box center [220, 269] width 398 height 7
checkbox Perna "true"
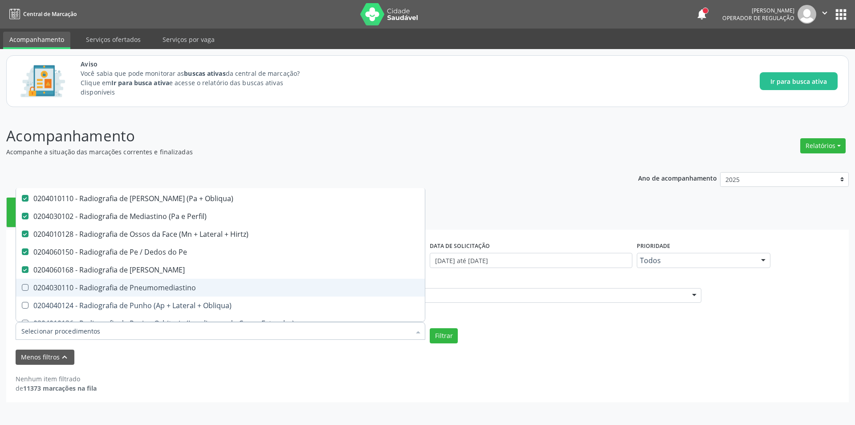
click at [208, 283] on span "0204030110 - Radiografia de Pneumomediastino" at bounding box center [220, 287] width 409 height 18
checkbox Pneumomediastino "true"
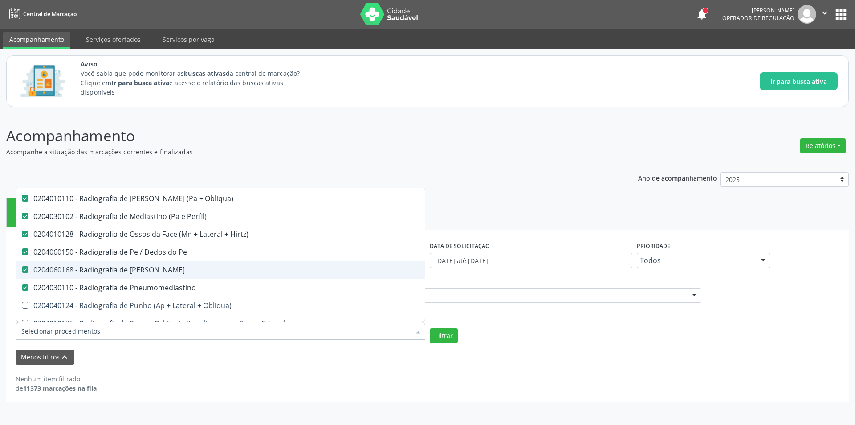
scroll to position [1470, 0]
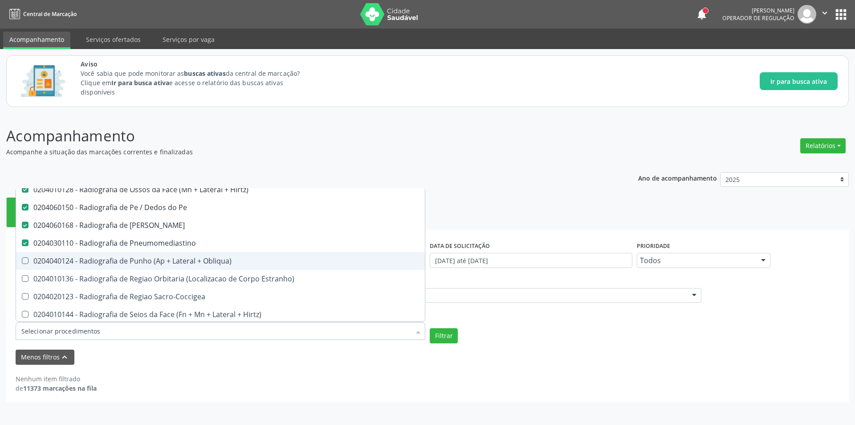
click at [213, 262] on div "0204040124 - Radiografia de Punho (Ap + Lateral + Obliqua)" at bounding box center [220, 260] width 398 height 7
checkbox Obliqua\) "true"
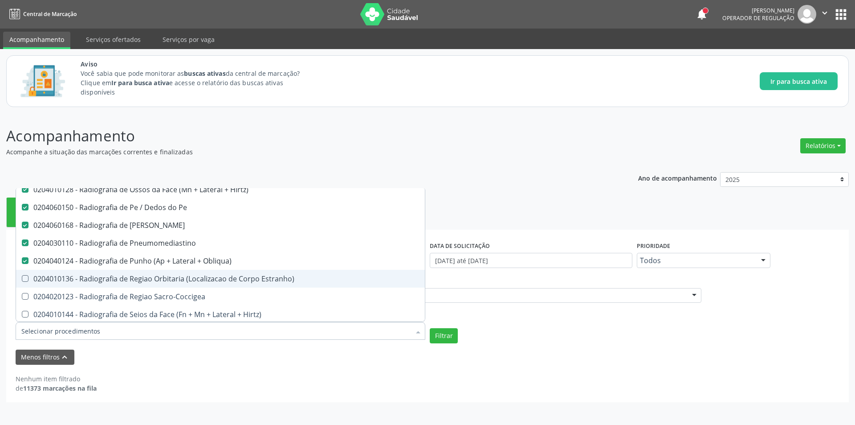
click at [213, 278] on div "0204010136 - Radiografia de Regiao Orbitaria (Localizacao de Corpo Estranho)" at bounding box center [220, 278] width 398 height 7
checkbox Estranho\) "true"
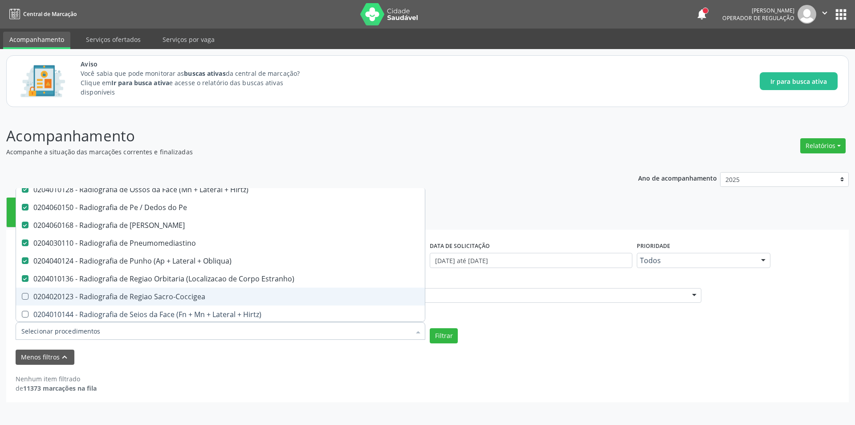
click at [212, 298] on div "0204020123 - Radiografia de Regiao Sacro-Coccigea" at bounding box center [220, 296] width 398 height 7
checkbox Sacro-Coccigea "true"
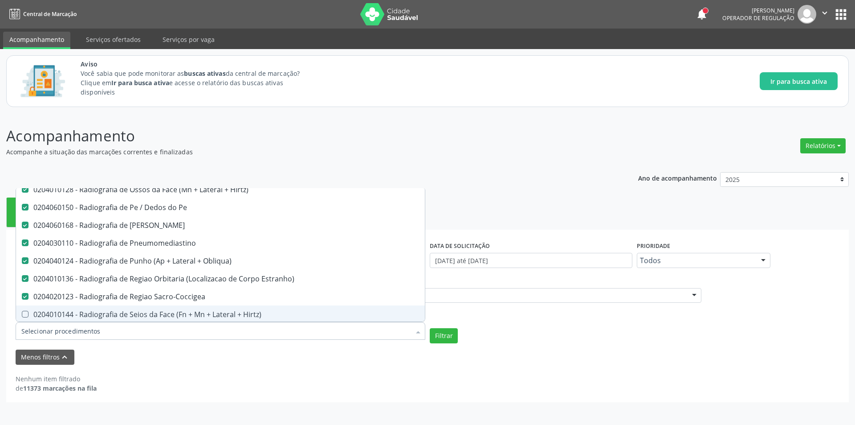
click at [220, 311] on div "0204010144 - Radiografia de Seios da Face (Fn + Mn + Lateral + Hirtz)" at bounding box center [220, 314] width 398 height 7
checkbox Hirtz\) "true"
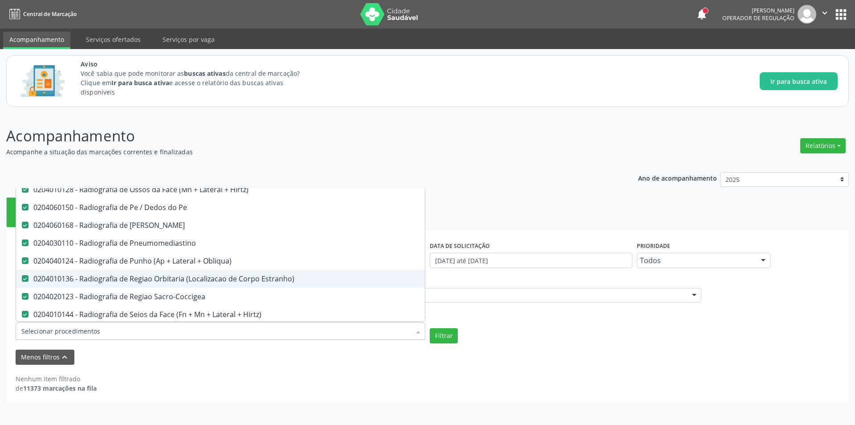
scroll to position [1559, 0]
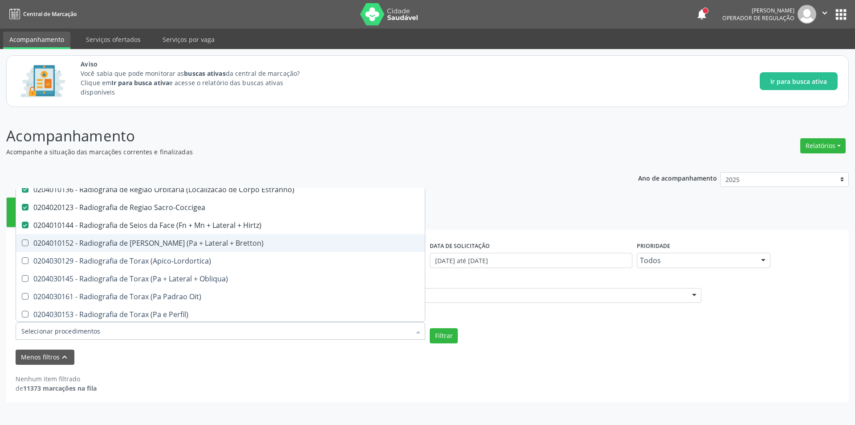
drag, startPoint x: 211, startPoint y: 244, endPoint x: 213, endPoint y: 265, distance: 20.6
click at [210, 244] on div "0204010152 - Radiografia de [PERSON_NAME] (Pa + Lateral + Bretton)" at bounding box center [220, 242] width 398 height 7
checkbox Bretton\) "true"
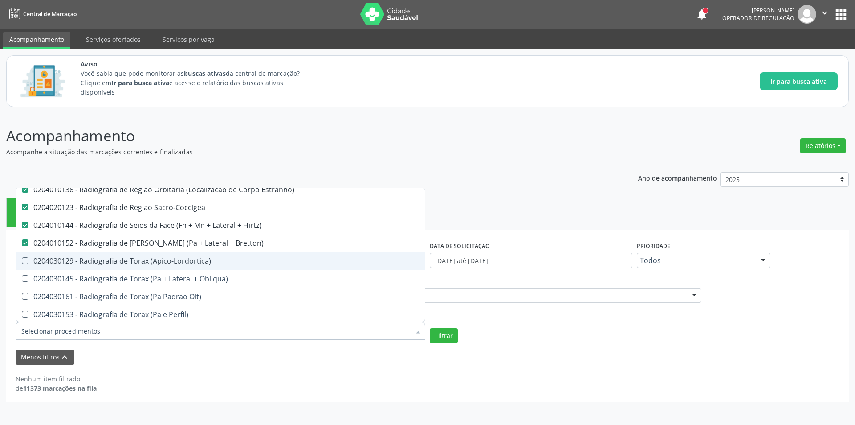
click at [213, 265] on span "0204030129 - Radiografia de Torax (Apico-Lordortica)" at bounding box center [220, 261] width 409 height 18
checkbox \(Apico-Lordortica\) "true"
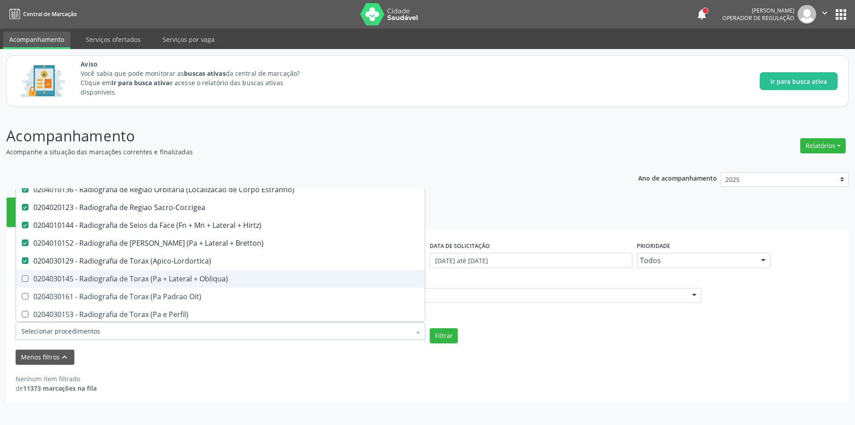
click at [217, 277] on div "0204030145 - Radiografia de Torax (Pa + Lateral + Obliqua)" at bounding box center [220, 278] width 398 height 7
checkbox Obliqua\) "true"
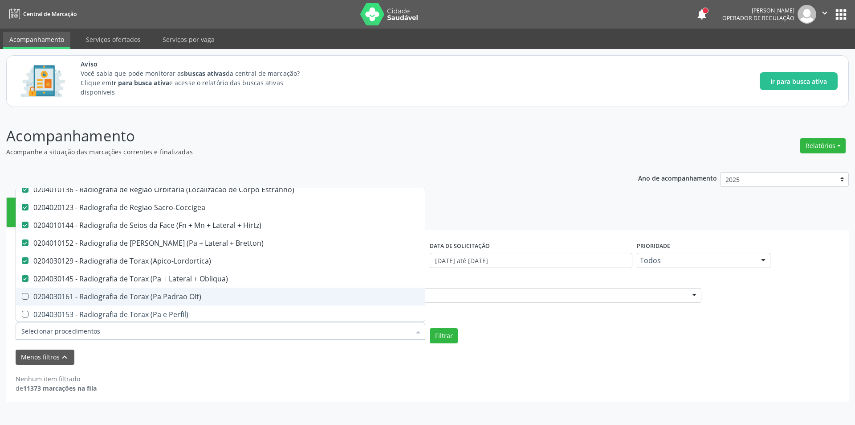
click at [215, 293] on div "0204030161 - Radiografia de Torax (Pa Padrao Oit)" at bounding box center [220, 296] width 398 height 7
checkbox Oit\) "true"
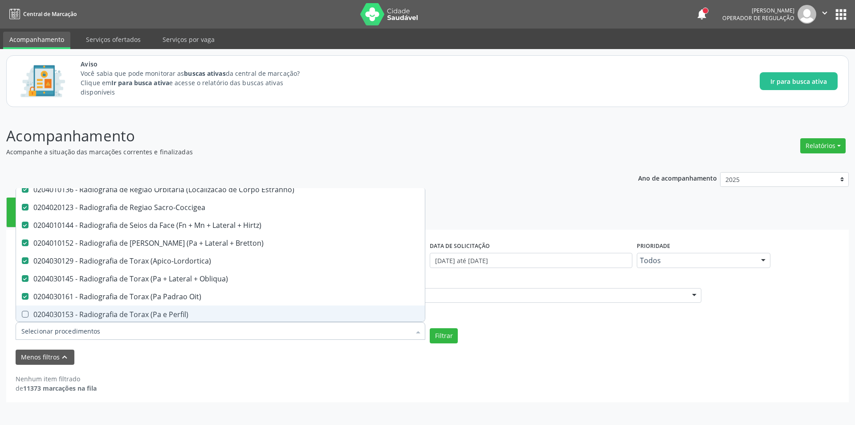
click at [216, 308] on span "0204030153 - Radiografia de Torax (Pa e Perfil)" at bounding box center [220, 314] width 409 height 18
checkbox Perfil\) "true"
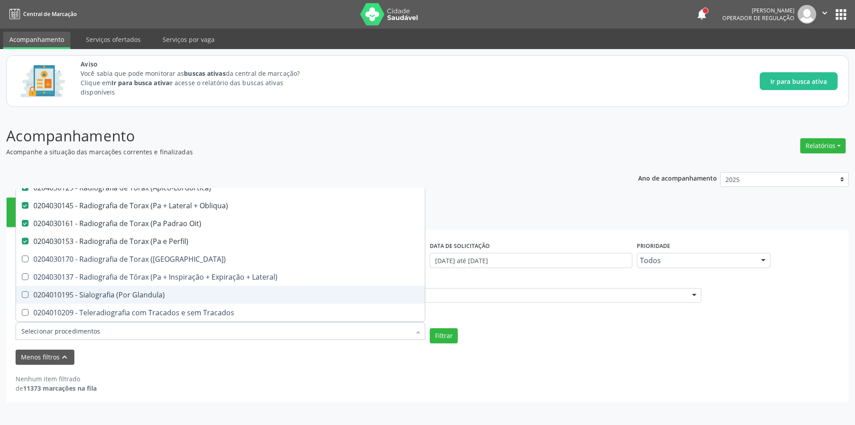
scroll to position [1648, 0]
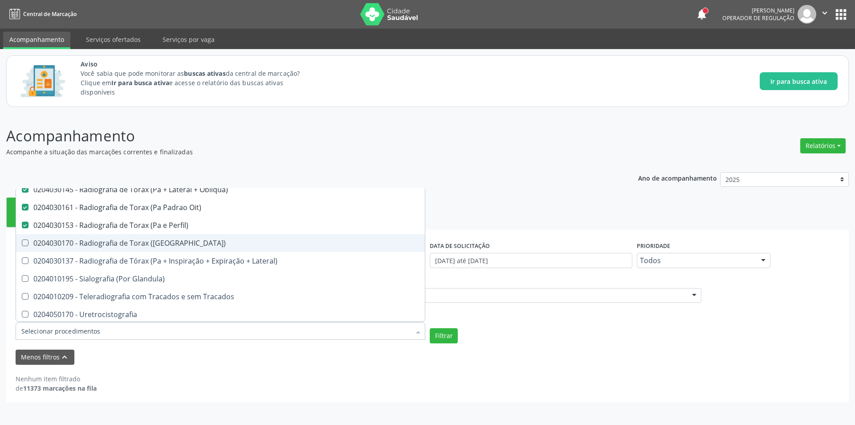
click at [185, 244] on div "0204030170 - Radiografia de Torax ([GEOGRAPHIC_DATA])" at bounding box center [220, 242] width 398 height 7
checkbox \(Pa\) "true"
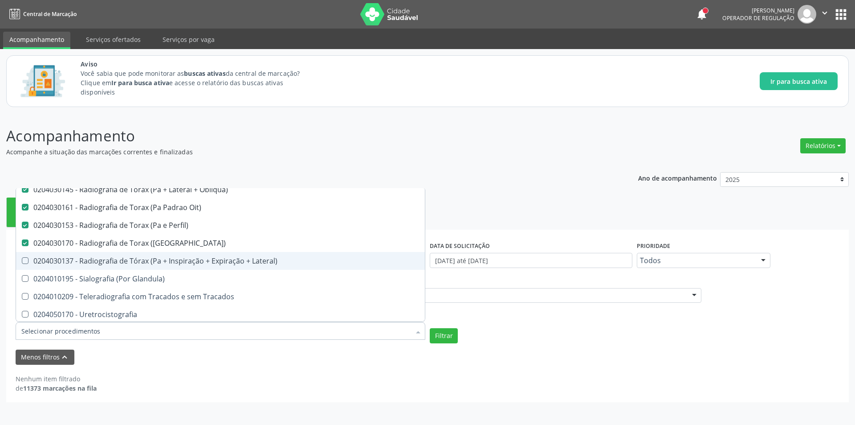
drag, startPoint x: 191, startPoint y: 261, endPoint x: 195, endPoint y: 276, distance: 16.1
click at [191, 262] on div "0204030137 - Radiografia de Tórax (Pa + Inspiração + Expiração + Lateral)" at bounding box center [220, 260] width 398 height 7
checkbox Lateral\) "true"
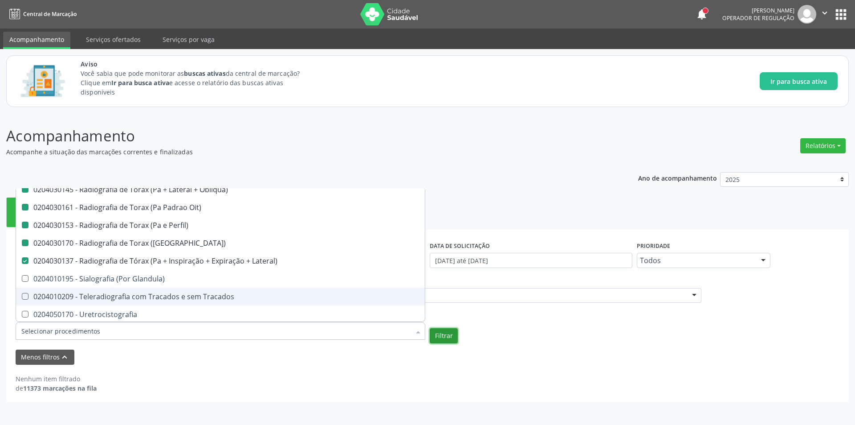
checkbox Unilateral "true"
checkbox Contraste "true"
checkbox Per-Operatoria "true"
checkbox Pos-Operatoria "true"
checkbox Dacriocistografia "true"
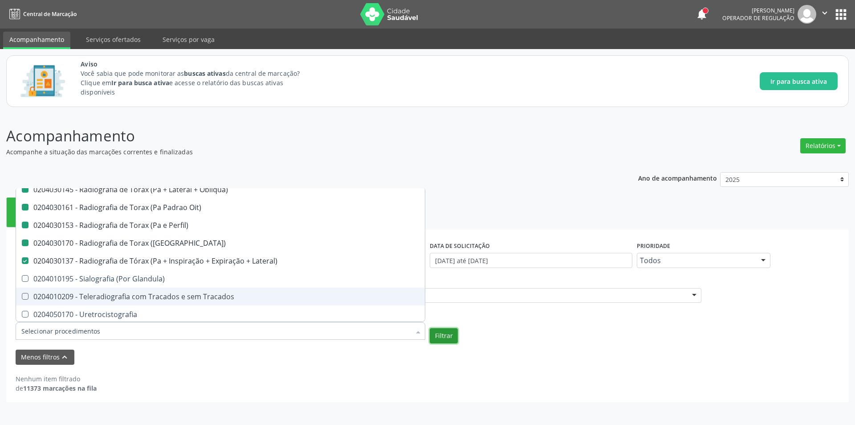
checkbox Femur\) "true"
checkbox Mama\) "true"
checkbox Hipotonica "true"
checkbox Escanometria "true"
checkbox Fistulografia "true"
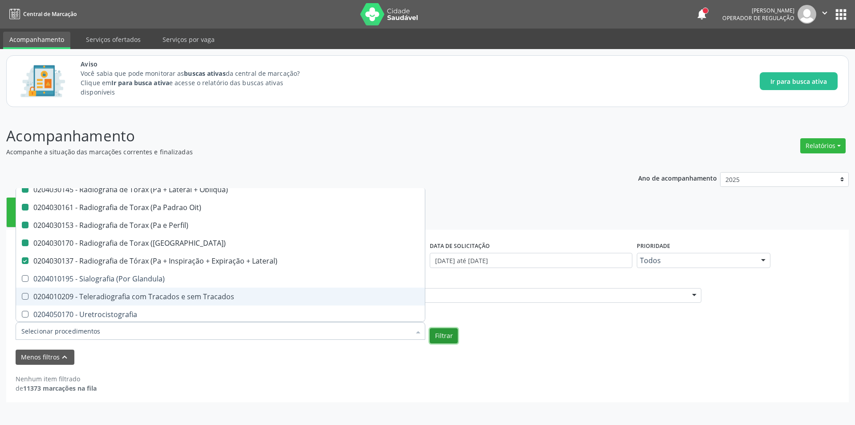
checkbox Histerossalpingografia "true"
checkbox Mamografia "true"
checkbox Rastreamento "true"
checkbox Mamografia "true"
checkbox Mielografia "true"
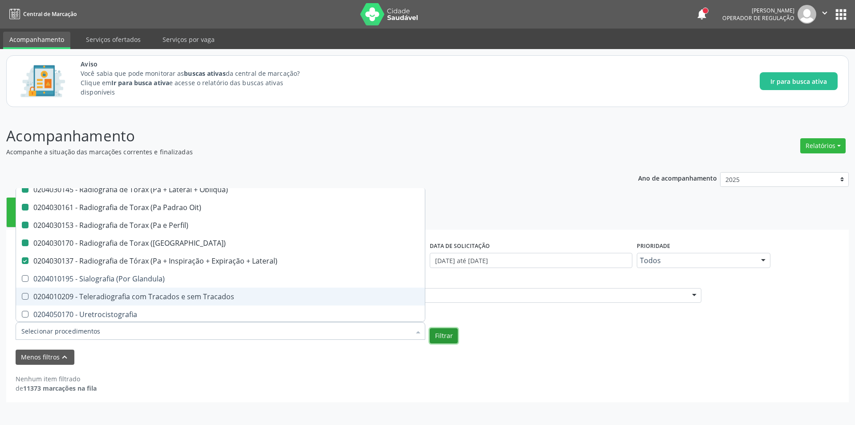
checkbox Percutanea "true"
checkbox Ascendente "true"
checkbox Vertebral "true"
checkbox Laringe "true"
checkbox Plano\) "true"
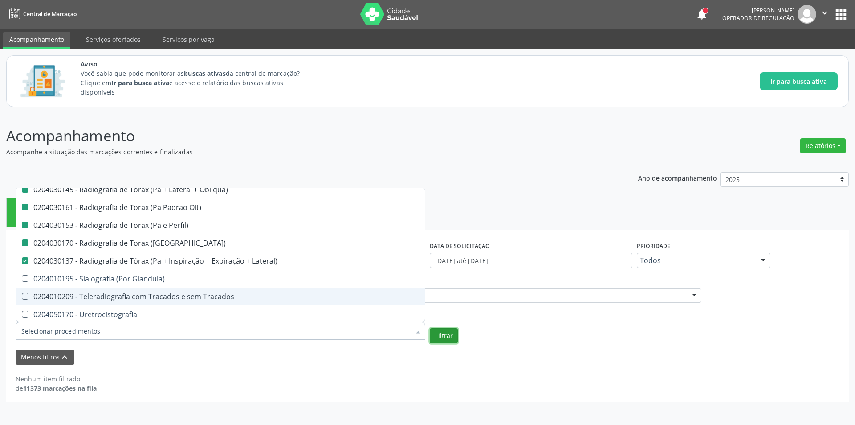
checkbox Planos "true"
checkbox Contraste "true"
checkbox Hirtz\) "true"
checkbox Wing\) "true"
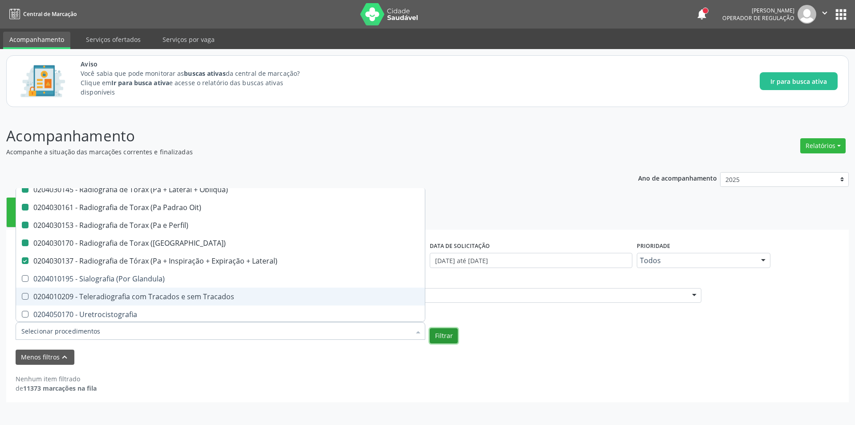
checkbox Oclusal "true"
checkbox \(Enteroclise\) "true"
checkbox Panoramica "true"
checkbox Escoliose\) "true"
checkbox Inferiores "true"
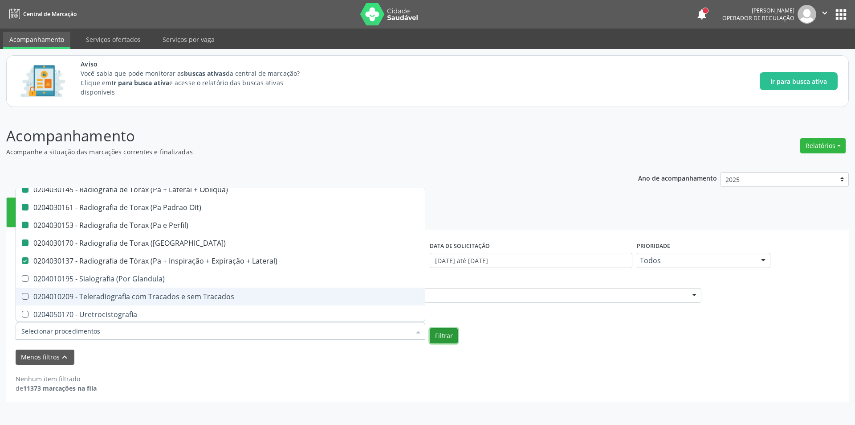
checkbox Periapical "true"
checkbox Mao "false"
checkbox Posicoes\) "false"
checkbox Esofago "false"
checkbox Esterno "false"
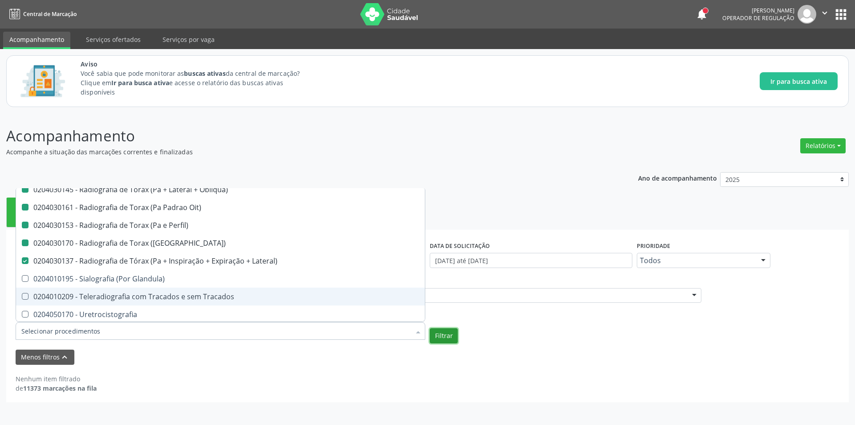
checkbox Duodeno "false"
checkbox \(Transito\) "false"
checkbox Lateral\) "false"
checkbox Axial\) "false"
checkbox Axiais\) "false"
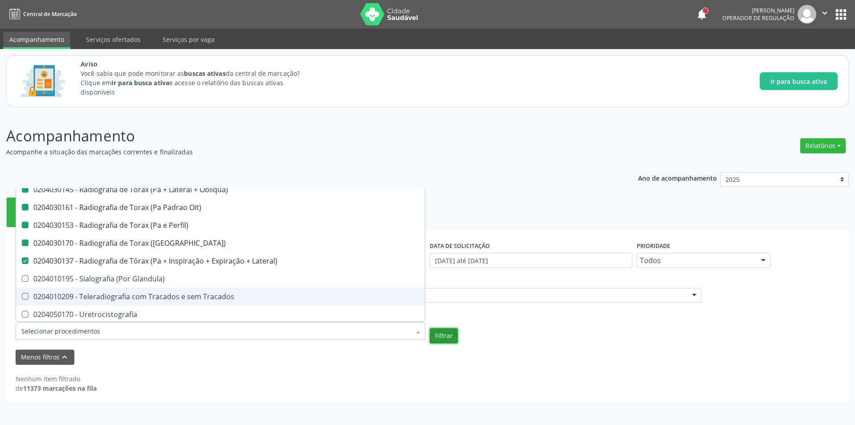
checkbox Laringe "false"
checkbox Mao "false"
checkbox Ossea\) "false"
checkbox \(Bilateral\) "false"
checkbox Obliqua\) "false"
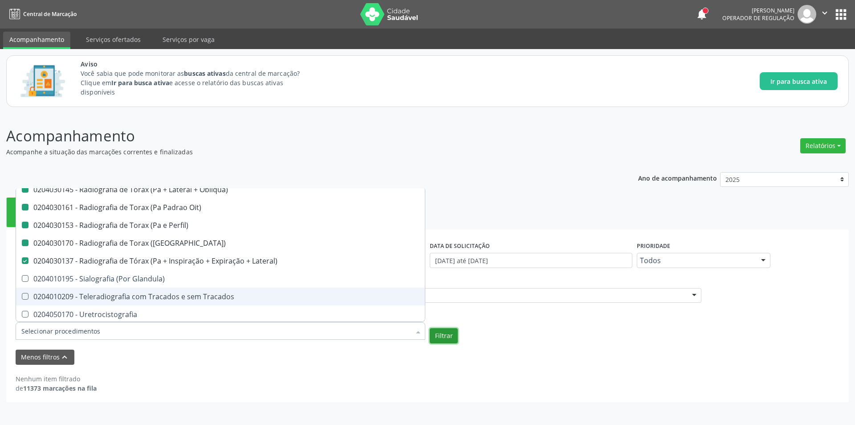
checkbox Perfil\) "false"
checkbox Hirtz\) "false"
checkbox Pe "false"
checkbox Perna "false"
checkbox Pneumomediastino "false"
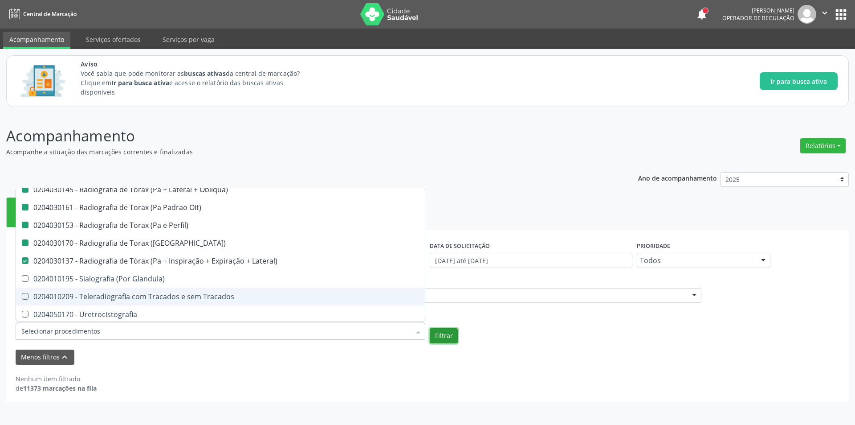
checkbox Obliqua\) "false"
checkbox Estranho\) "false"
checkbox Sacro-Coccigea "false"
checkbox Hirtz\) "false"
checkbox Bretton\) "false"
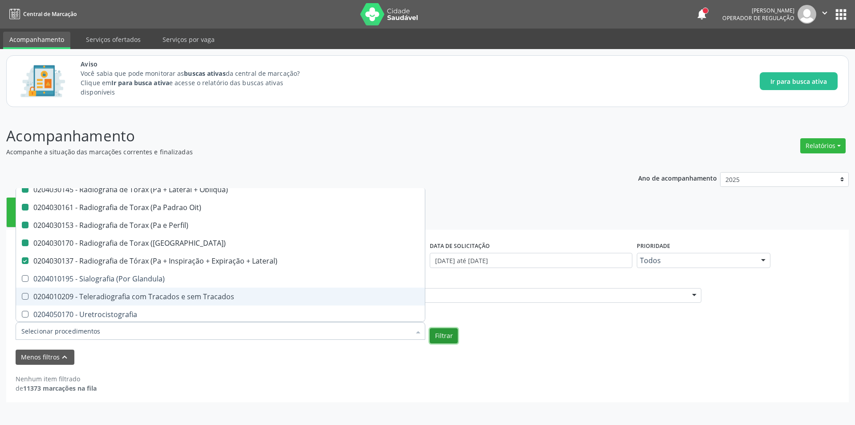
checkbox \(Apico-Lordortica\) "false"
checkbox Obliqua\) "false"
checkbox Oit\) "false"
checkbox Perfil\) "false"
checkbox \(Pa\) "false"
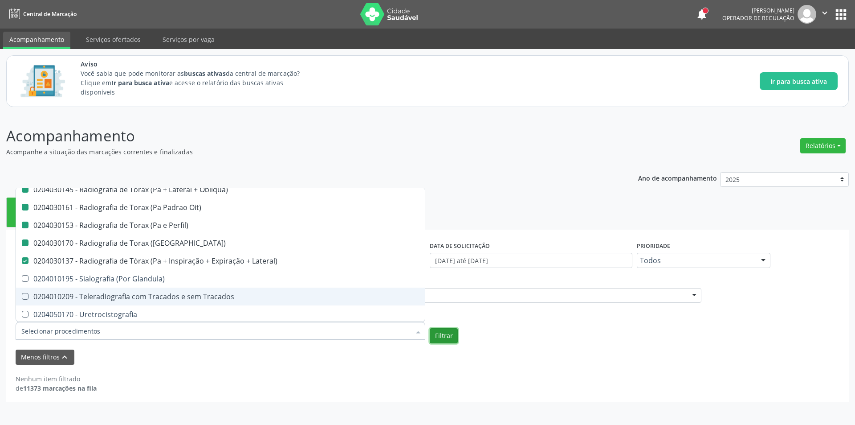
checkbox Lateral\) "false"
click at [441, 339] on button "Filtrar" at bounding box center [444, 335] width 28 height 15
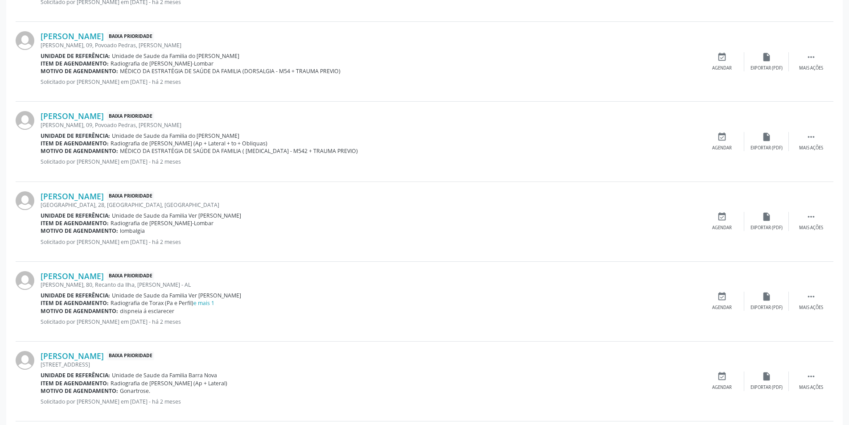
scroll to position [463, 0]
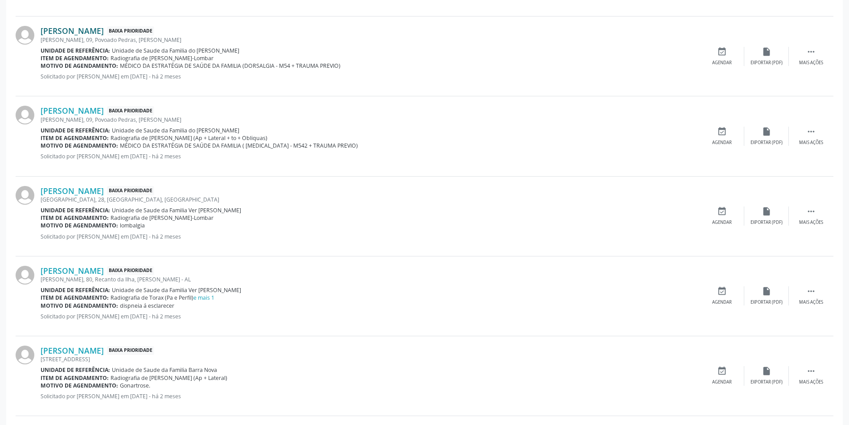
click at [104, 30] on link "[PERSON_NAME]" at bounding box center [72, 31] width 63 height 10
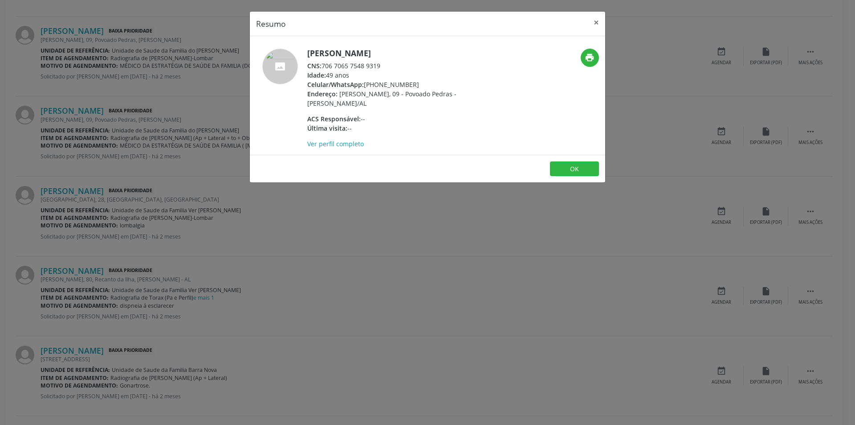
drag, startPoint x: 323, startPoint y: 67, endPoint x: 403, endPoint y: 63, distance: 80.3
click at [403, 63] on div "CNS: 706 7065 7548 9319" at bounding box center [393, 65] width 173 height 9
copy div "706 7065 7548 9319"
click at [565, 165] on button "OK" at bounding box center [574, 168] width 49 height 15
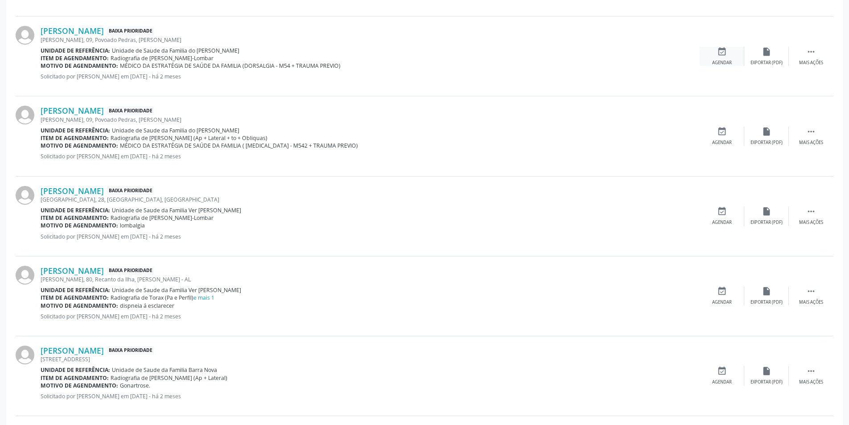
click at [720, 55] on icon "event_available" at bounding box center [722, 52] width 10 height 10
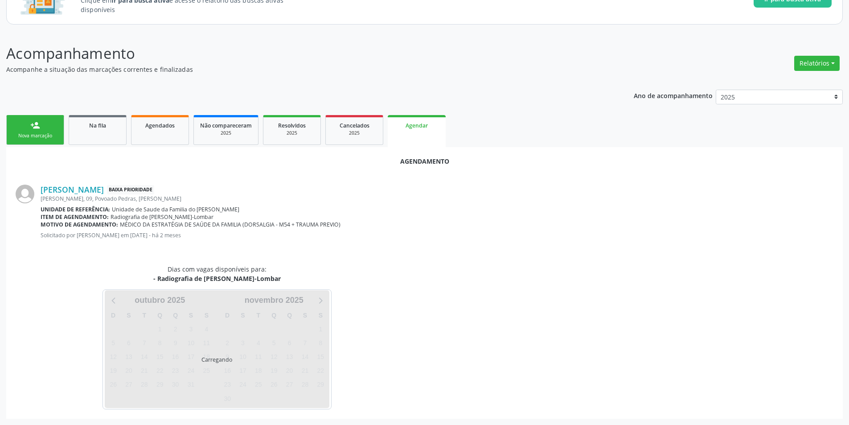
scroll to position [103, 0]
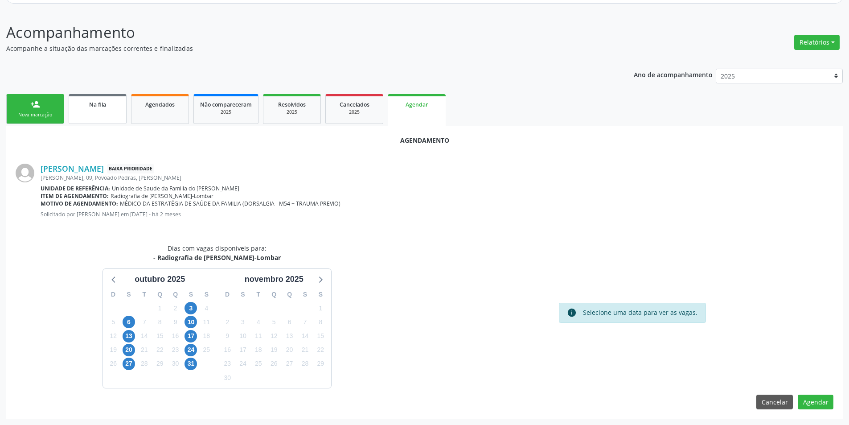
click at [99, 112] on link "Na fila" at bounding box center [98, 109] width 58 height 30
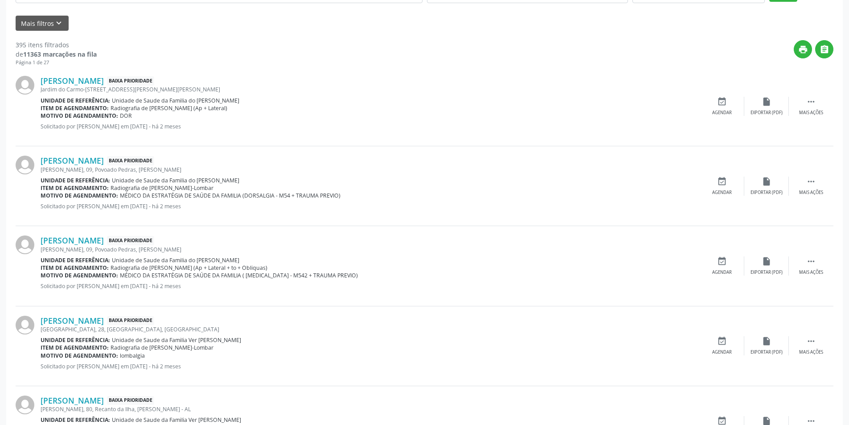
scroll to position [267, 0]
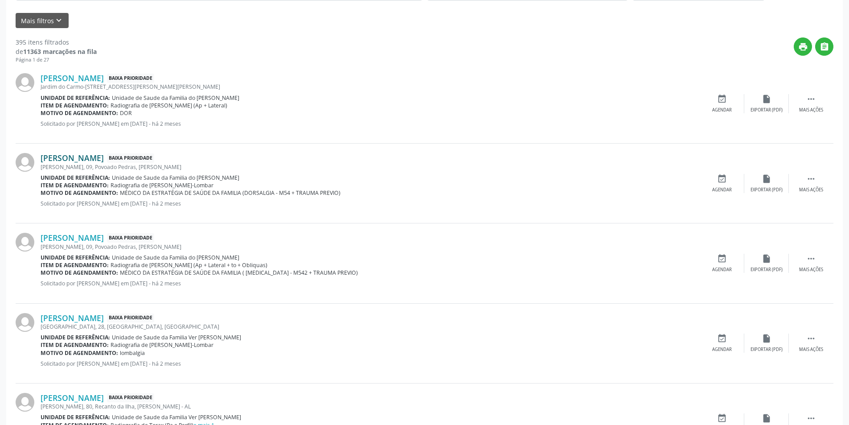
click at [97, 158] on link "[PERSON_NAME]" at bounding box center [72, 158] width 63 height 10
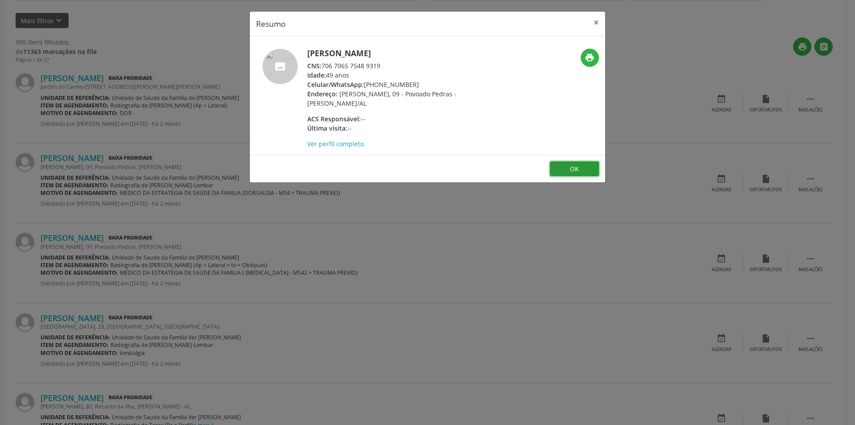
click at [568, 164] on button "OK" at bounding box center [574, 168] width 49 height 15
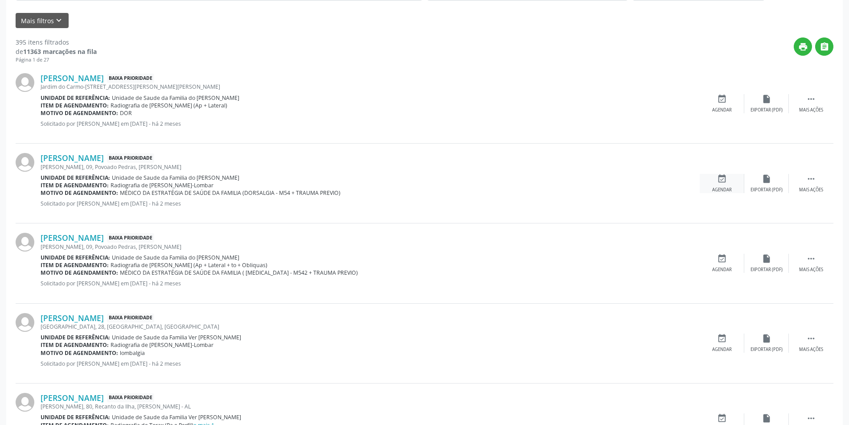
click at [723, 178] on icon "event_available" at bounding box center [722, 179] width 10 height 10
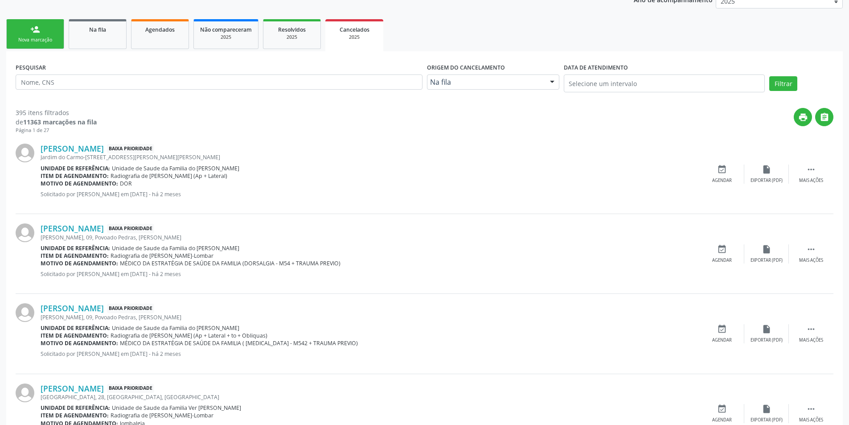
scroll to position [223, 0]
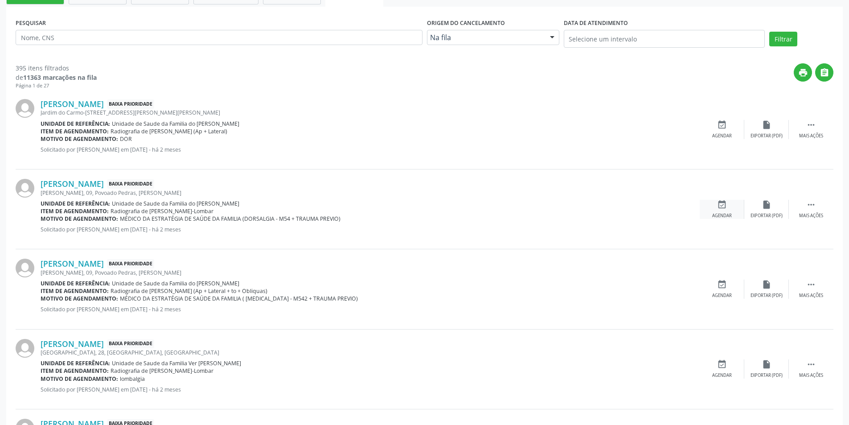
click at [719, 210] on div "event_available Agendar" at bounding box center [721, 209] width 45 height 19
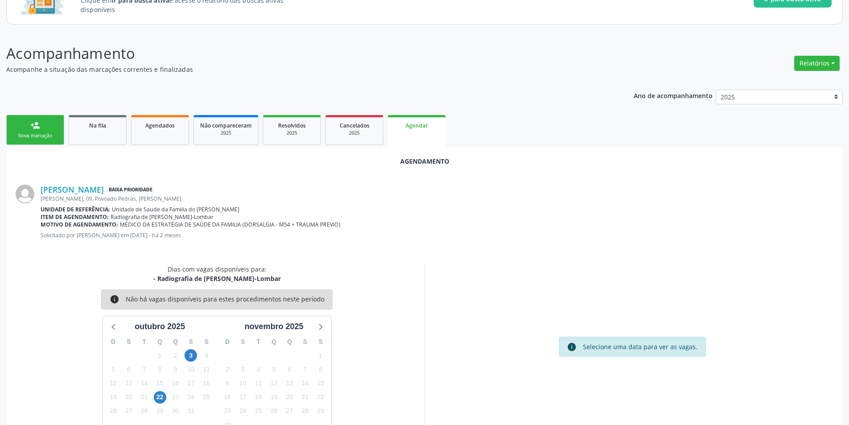
scroll to position [103, 0]
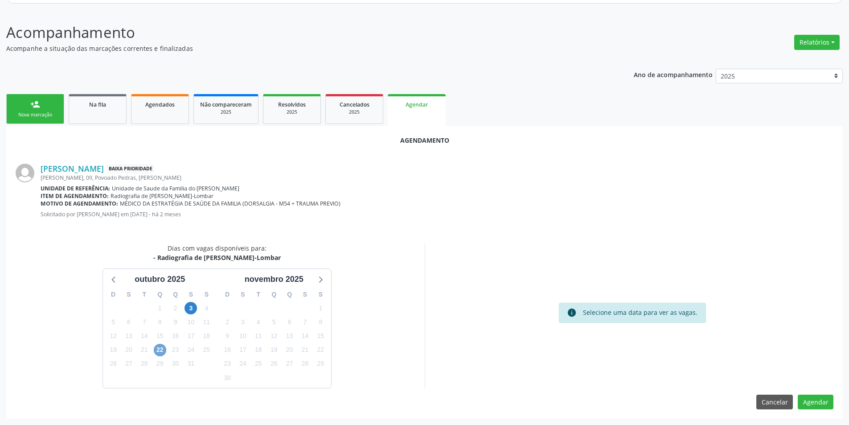
click at [161, 351] on span "22" at bounding box center [160, 349] width 12 height 12
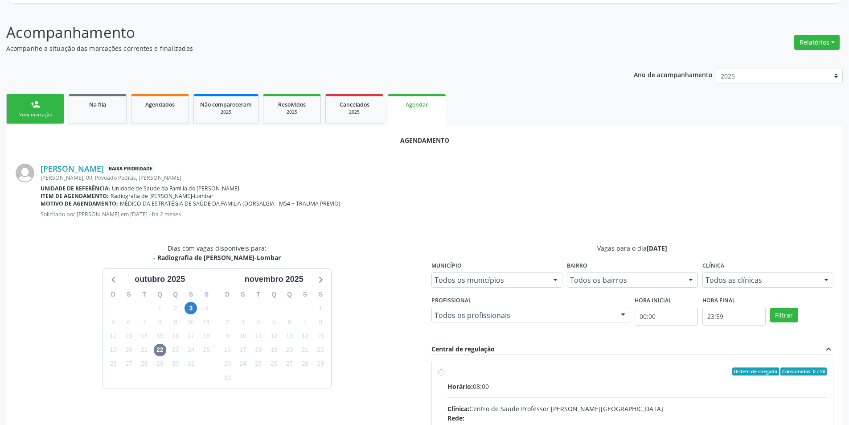
click at [441, 371] on input "Ordem de chegada Consumidos: 0 / 50 Horário: 08:00 Clínica: Centro de Saude Pro…" at bounding box center [441, 371] width 6 height 8
radio input "true"
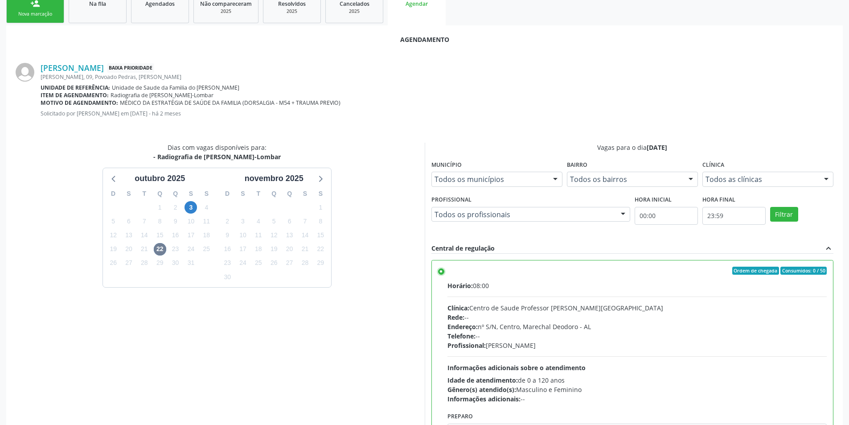
scroll to position [248, 0]
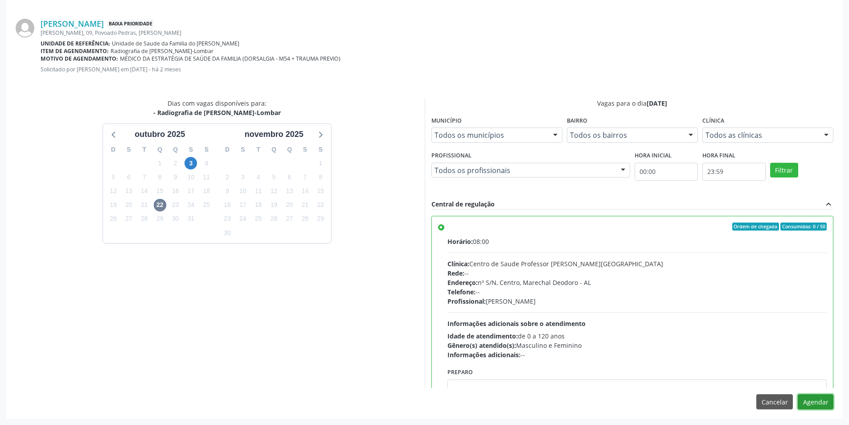
click at [824, 402] on button "Agendar" at bounding box center [815, 401] width 36 height 15
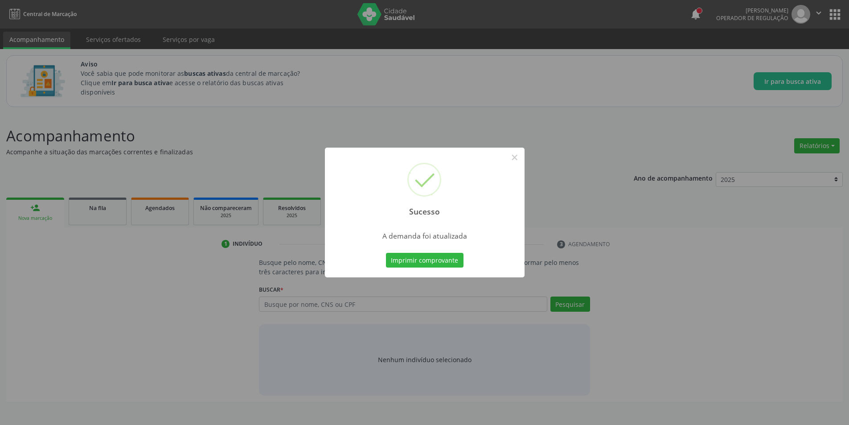
scroll to position [0, 0]
click at [523, 159] on button "×" at bounding box center [517, 157] width 15 height 15
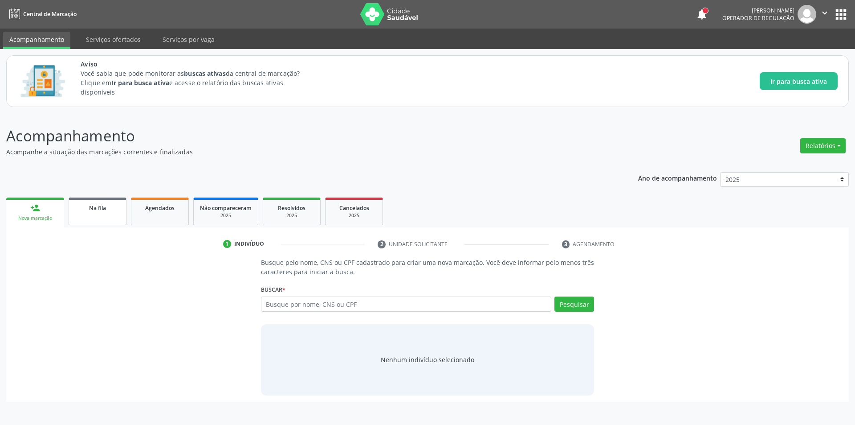
click at [95, 211] on span "Na fila" at bounding box center [97, 208] width 17 height 8
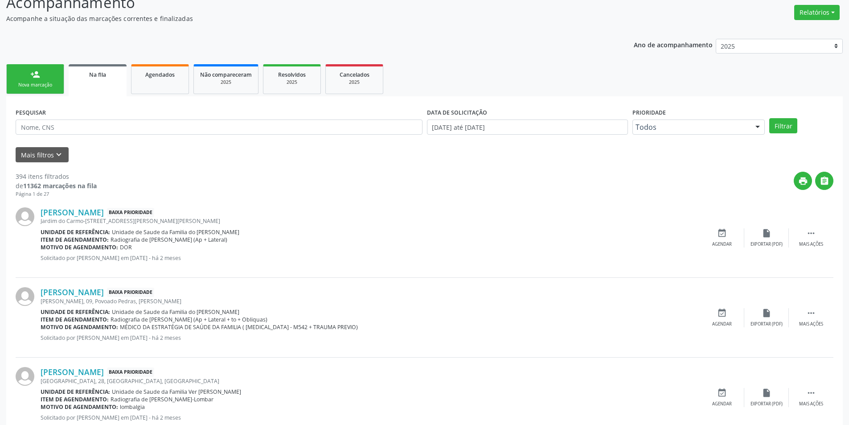
scroll to position [134, 0]
click at [720, 309] on icon "event_available" at bounding box center [722, 312] width 10 height 10
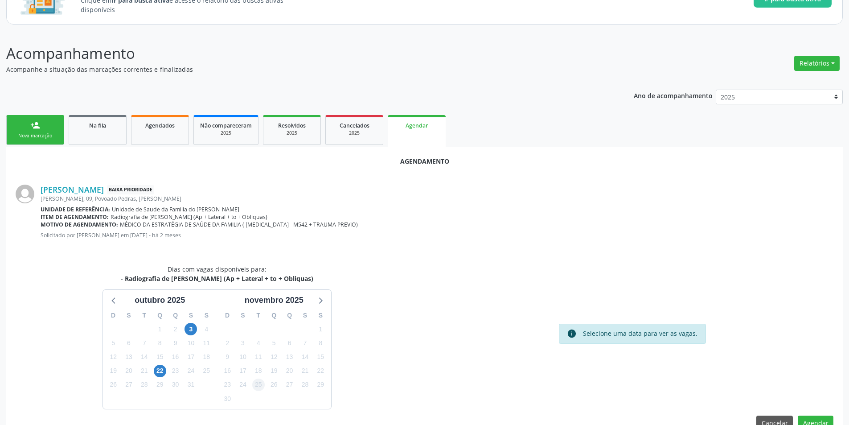
scroll to position [103, 0]
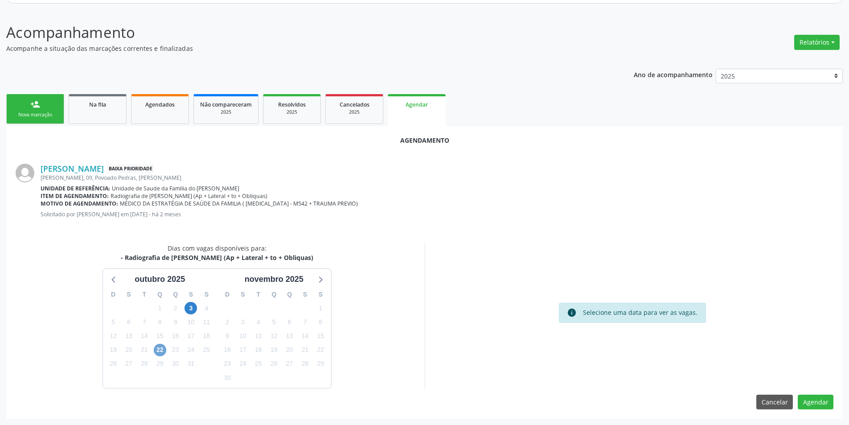
click at [162, 346] on span "22" at bounding box center [160, 349] width 12 height 12
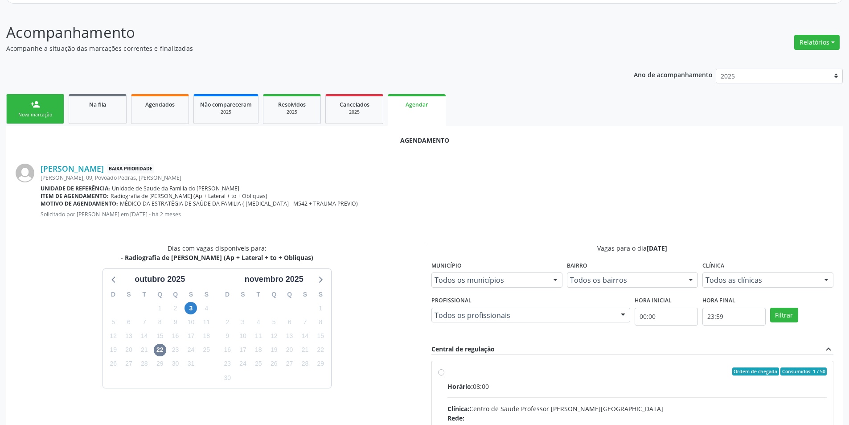
click at [443, 373] on input "Ordem de chegada Consumidos: 1 / 50 Horário: 08:00 Clínica: Centro de Saude Pro…" at bounding box center [441, 371] width 6 height 8
radio input "true"
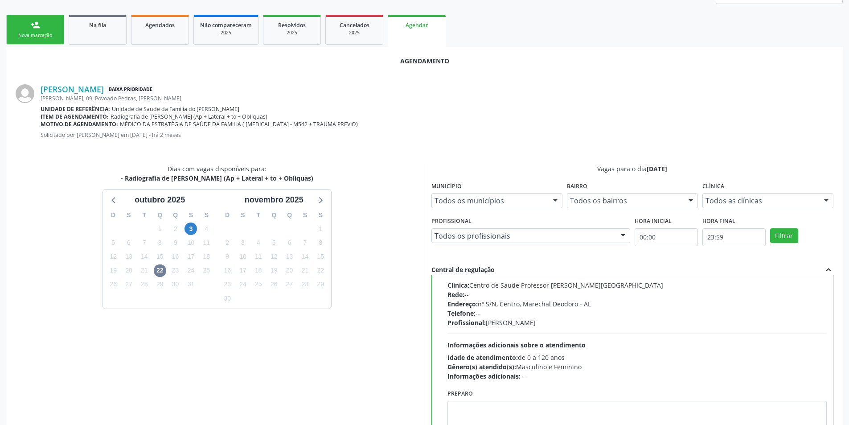
scroll to position [248, 0]
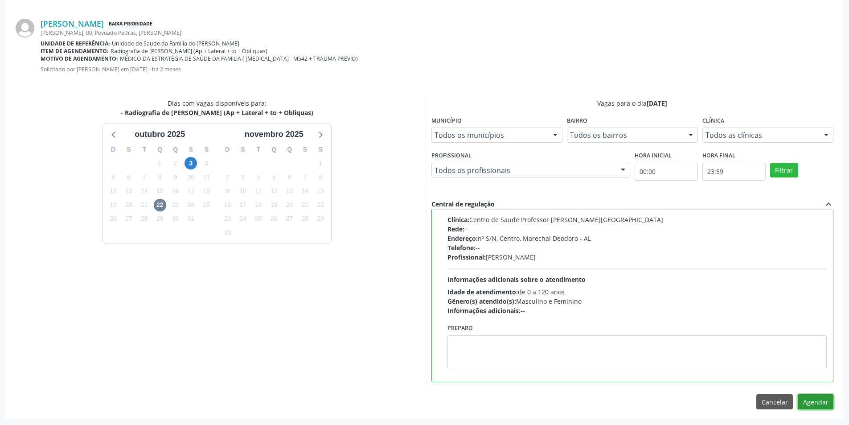
click at [830, 404] on button "Agendar" at bounding box center [815, 401] width 36 height 15
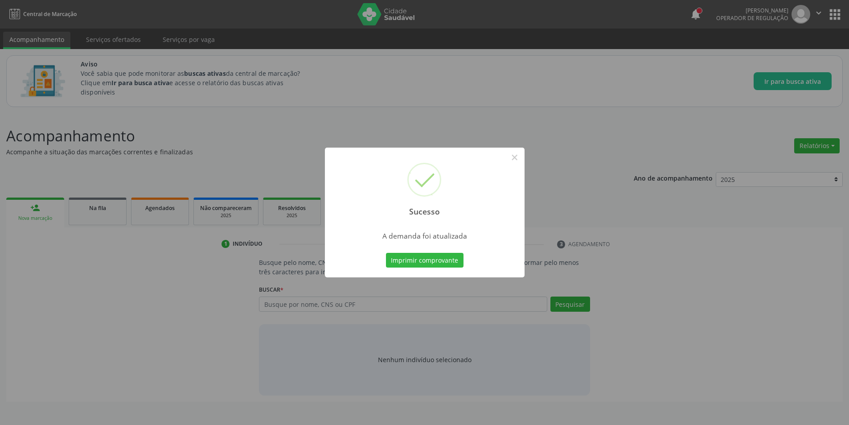
scroll to position [0, 0]
click at [519, 159] on button "×" at bounding box center [517, 157] width 15 height 15
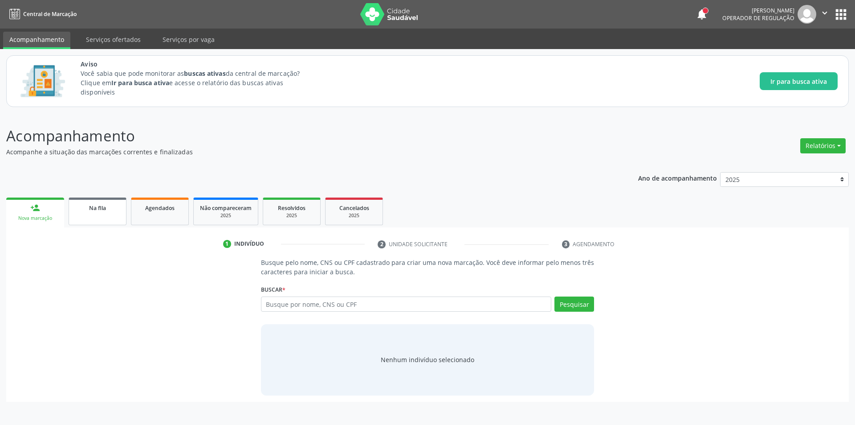
click at [94, 212] on div "Na fila" at bounding box center [97, 207] width 45 height 9
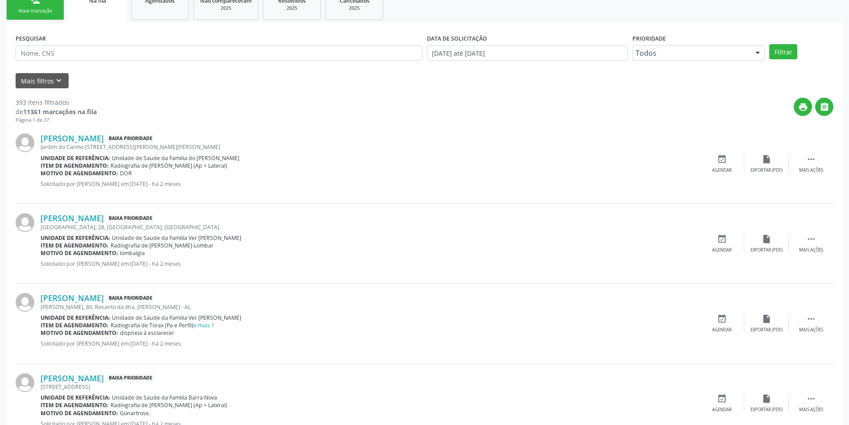
scroll to position [223, 0]
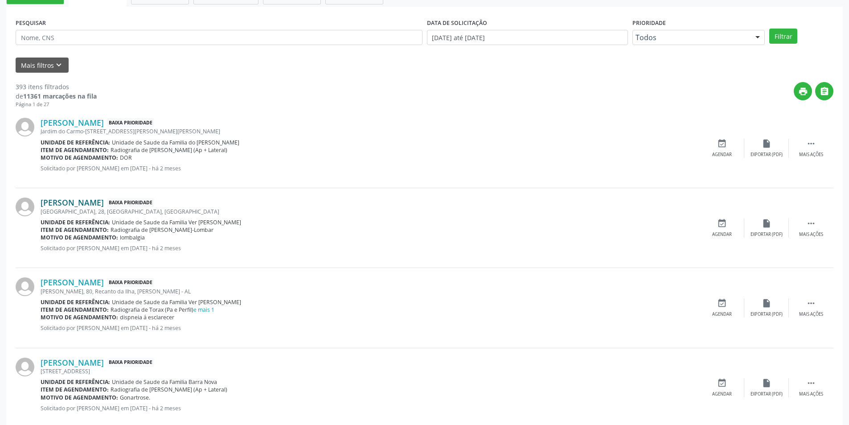
click at [83, 202] on link "[PERSON_NAME]" at bounding box center [72, 202] width 63 height 10
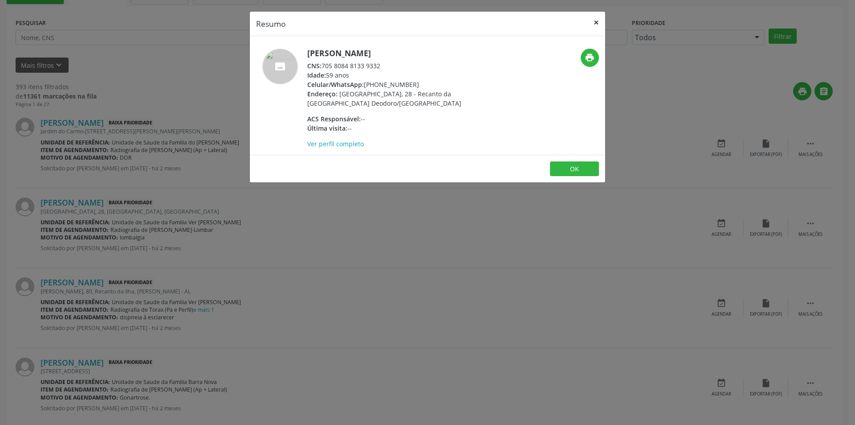
click at [600, 23] on button "×" at bounding box center [597, 23] width 18 height 22
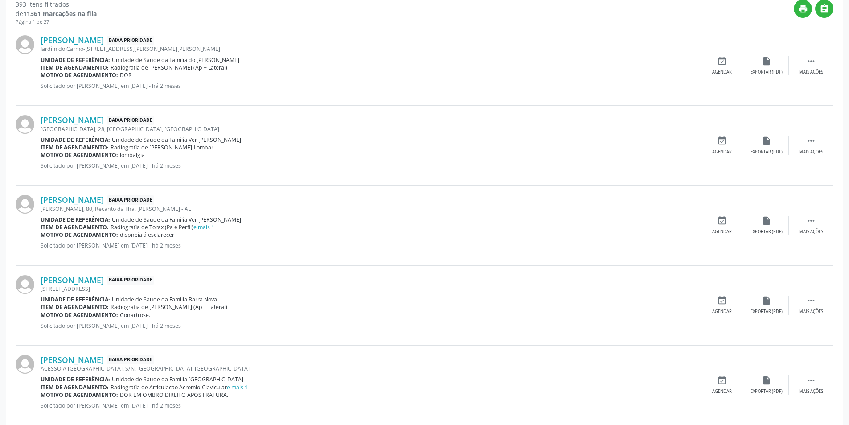
scroll to position [312, 0]
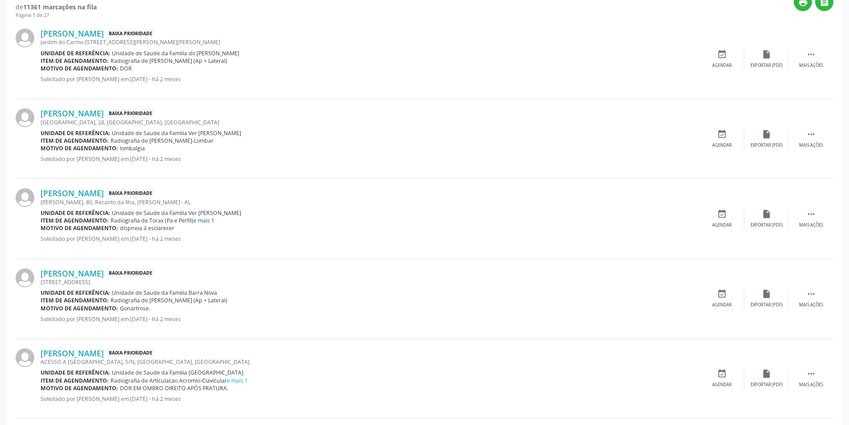
click at [200, 220] on link "e mais 1" at bounding box center [203, 221] width 21 height 8
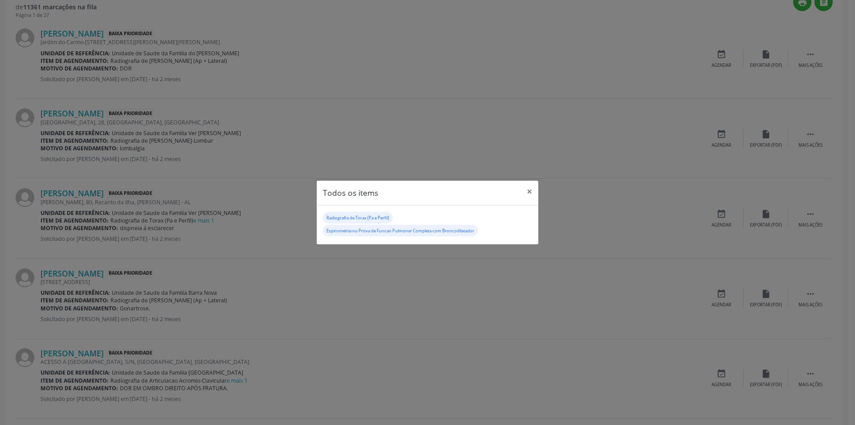
click at [292, 185] on div "Todos os items × Radiografia de Torax (Pa e Perfil) Espirometria ou Prova de Fu…" at bounding box center [427, 212] width 855 height 425
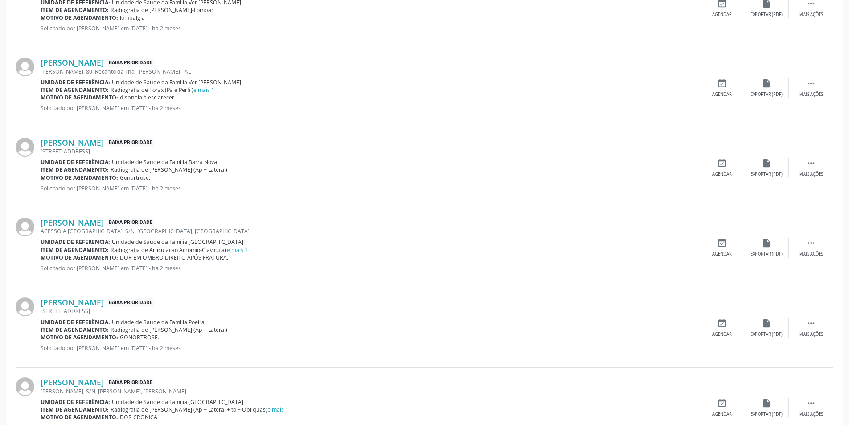
scroll to position [446, 0]
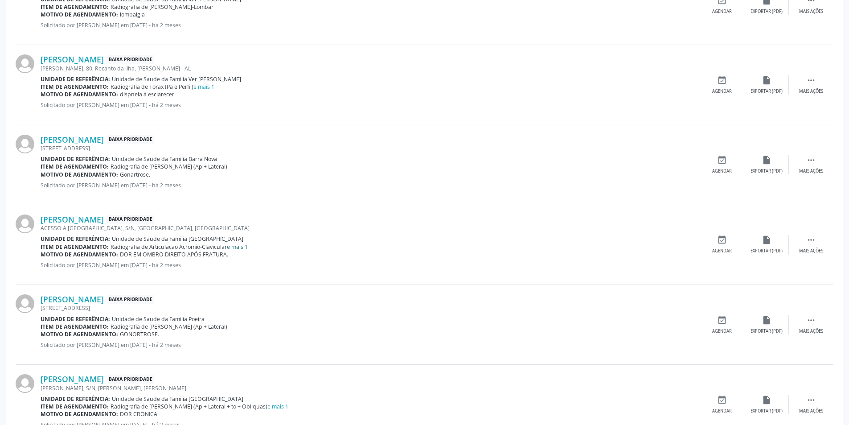
click at [238, 246] on link "e mais 1" at bounding box center [237, 247] width 21 height 8
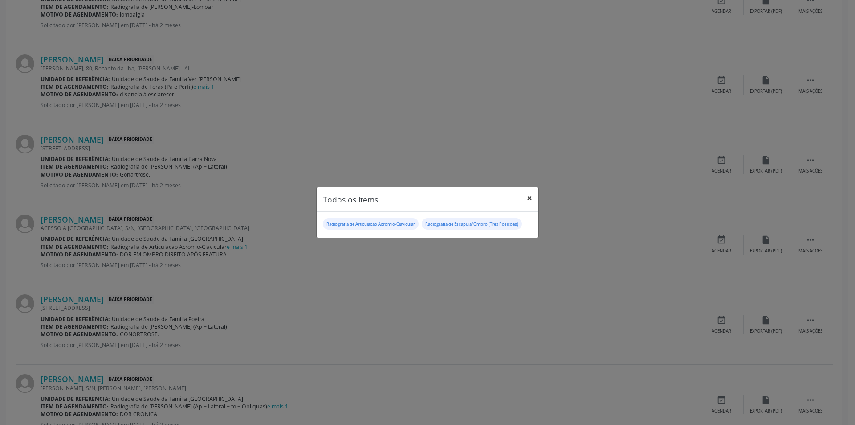
click at [526, 198] on button "×" at bounding box center [530, 198] width 18 height 22
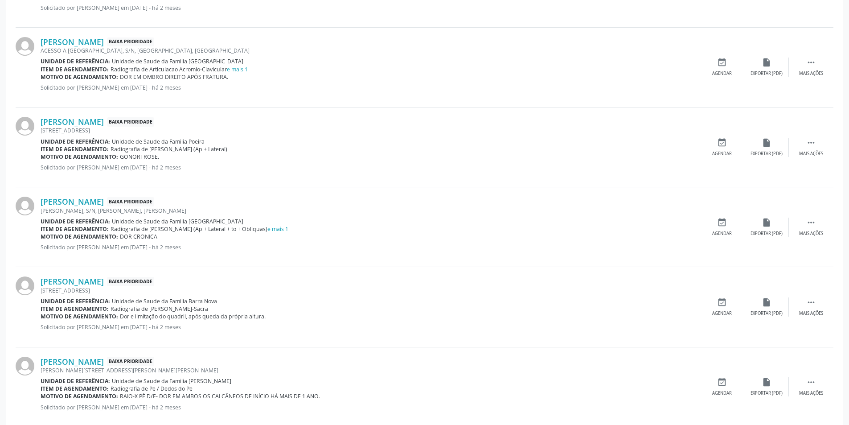
scroll to position [624, 0]
click at [271, 228] on link "e mais 1" at bounding box center [277, 228] width 21 height 8
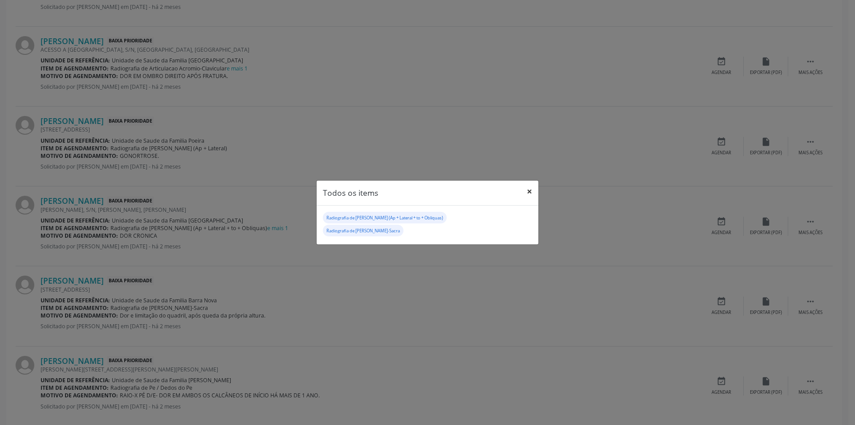
click at [527, 190] on button "×" at bounding box center [530, 191] width 18 height 22
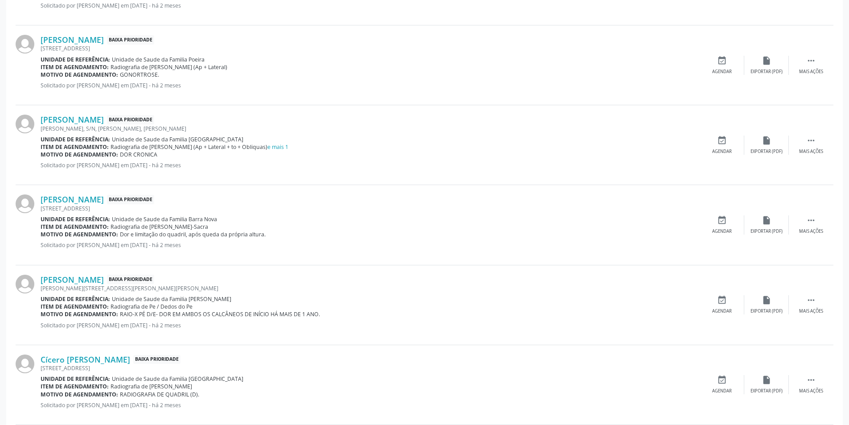
scroll to position [713, 0]
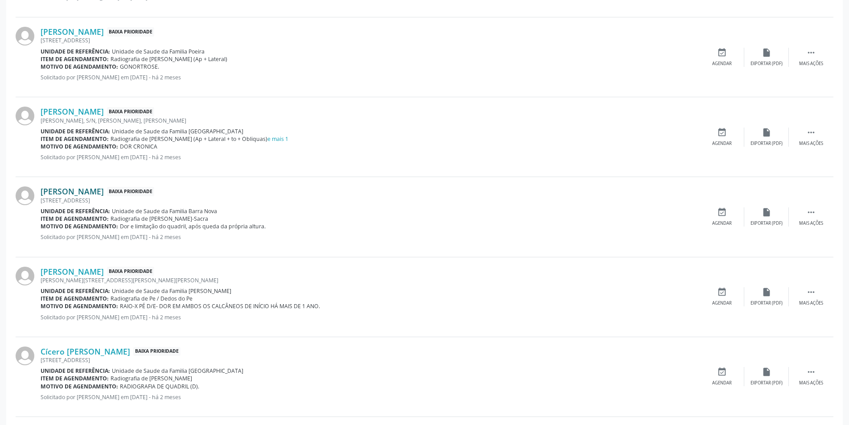
click at [90, 193] on link "[PERSON_NAME]" at bounding box center [72, 191] width 63 height 10
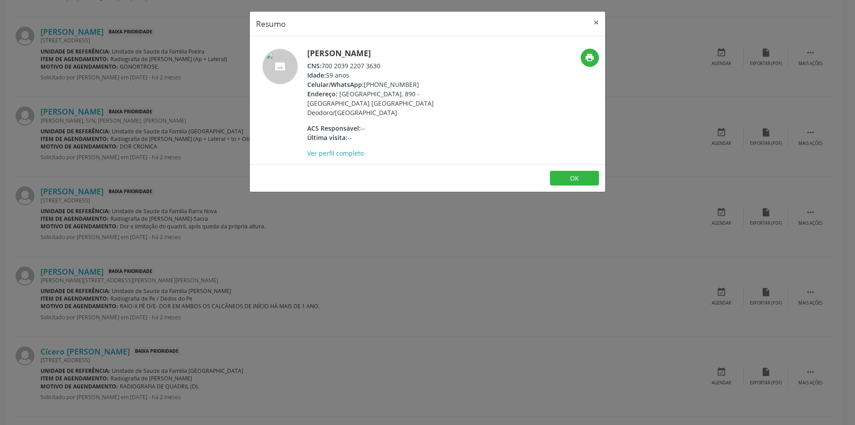
drag, startPoint x: 324, startPoint y: 65, endPoint x: 393, endPoint y: 65, distance: 69.1
click at [393, 65] on div "CNS: 700 2039 2207 3630" at bounding box center [393, 65] width 173 height 9
copy div "700 2039 2207 3630"
click at [413, 61] on div "CNS: 700 2039 2207 3630" at bounding box center [393, 65] width 173 height 9
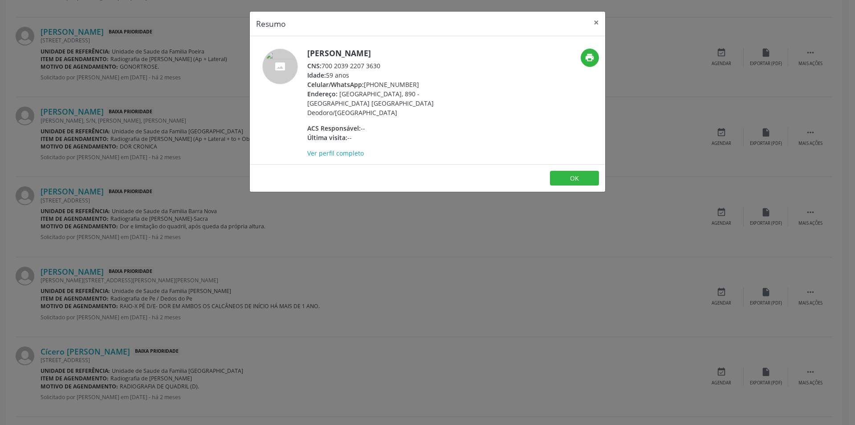
click at [394, 69] on div "CNS: 700 2039 2207 3630" at bounding box center [393, 65] width 173 height 9
click at [594, 18] on button "×" at bounding box center [597, 23] width 18 height 22
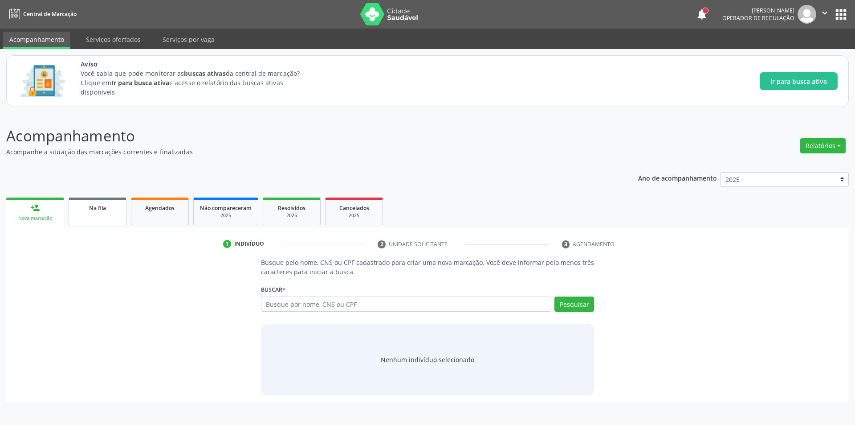
click at [104, 213] on link "Na fila" at bounding box center [98, 211] width 58 height 28
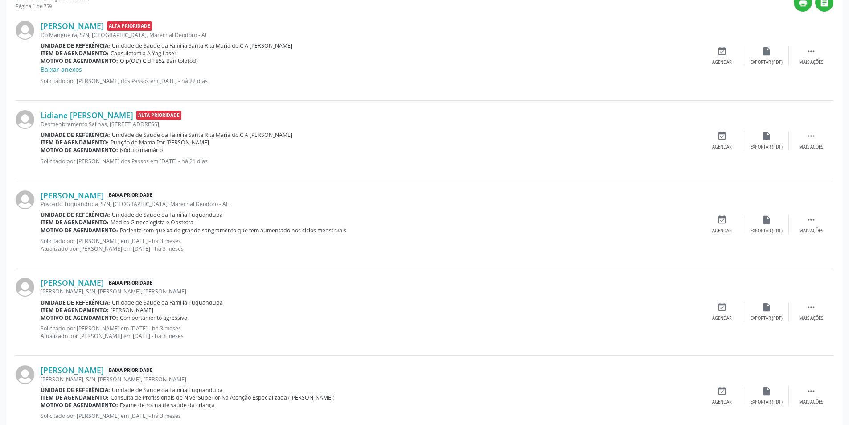
scroll to position [312, 0]
click at [485, 317] on div "Motivo de agendamento: Comportamento agressivo" at bounding box center [370, 317] width 659 height 8
click at [800, 160] on div "Lidiane Maria dos Santos Alta Prioridade Desmenbramento Salinas, 33, Santa Rita…" at bounding box center [425, 140] width 818 height 80
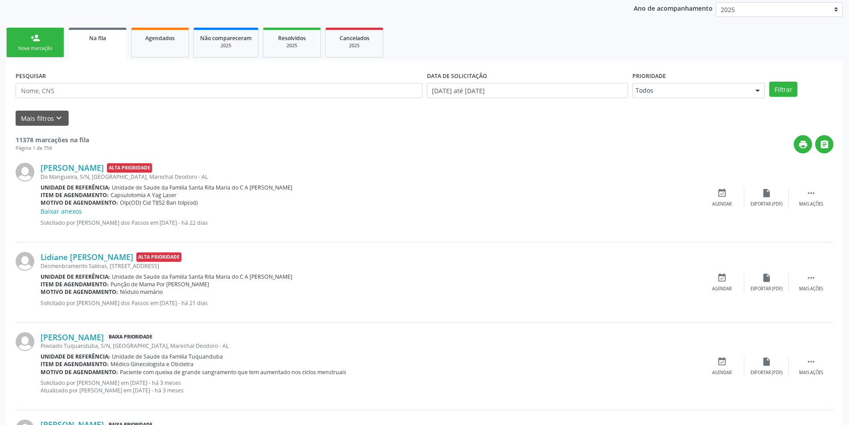
scroll to position [0, 0]
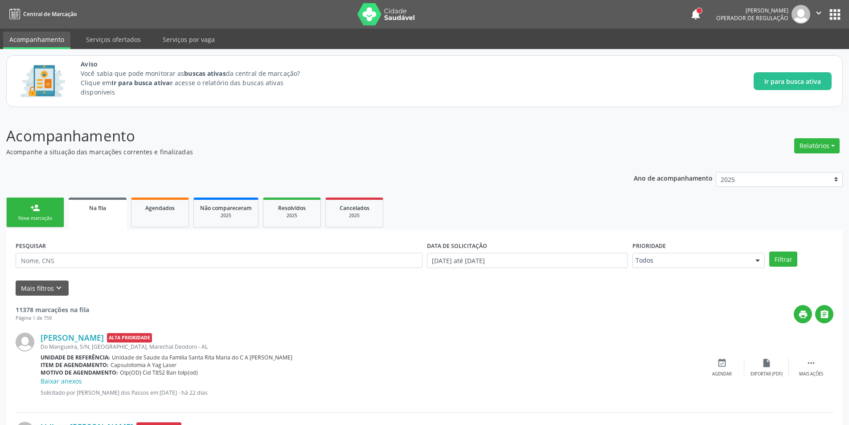
click at [367, 3] on nav "Central de Marcação notifications Eglayse Rayane de Almeida Alcantara Operador …" at bounding box center [424, 14] width 849 height 29
click at [366, 10] on img at bounding box center [386, 14] width 58 height 22
